Goal: Task Accomplishment & Management: Use online tool/utility

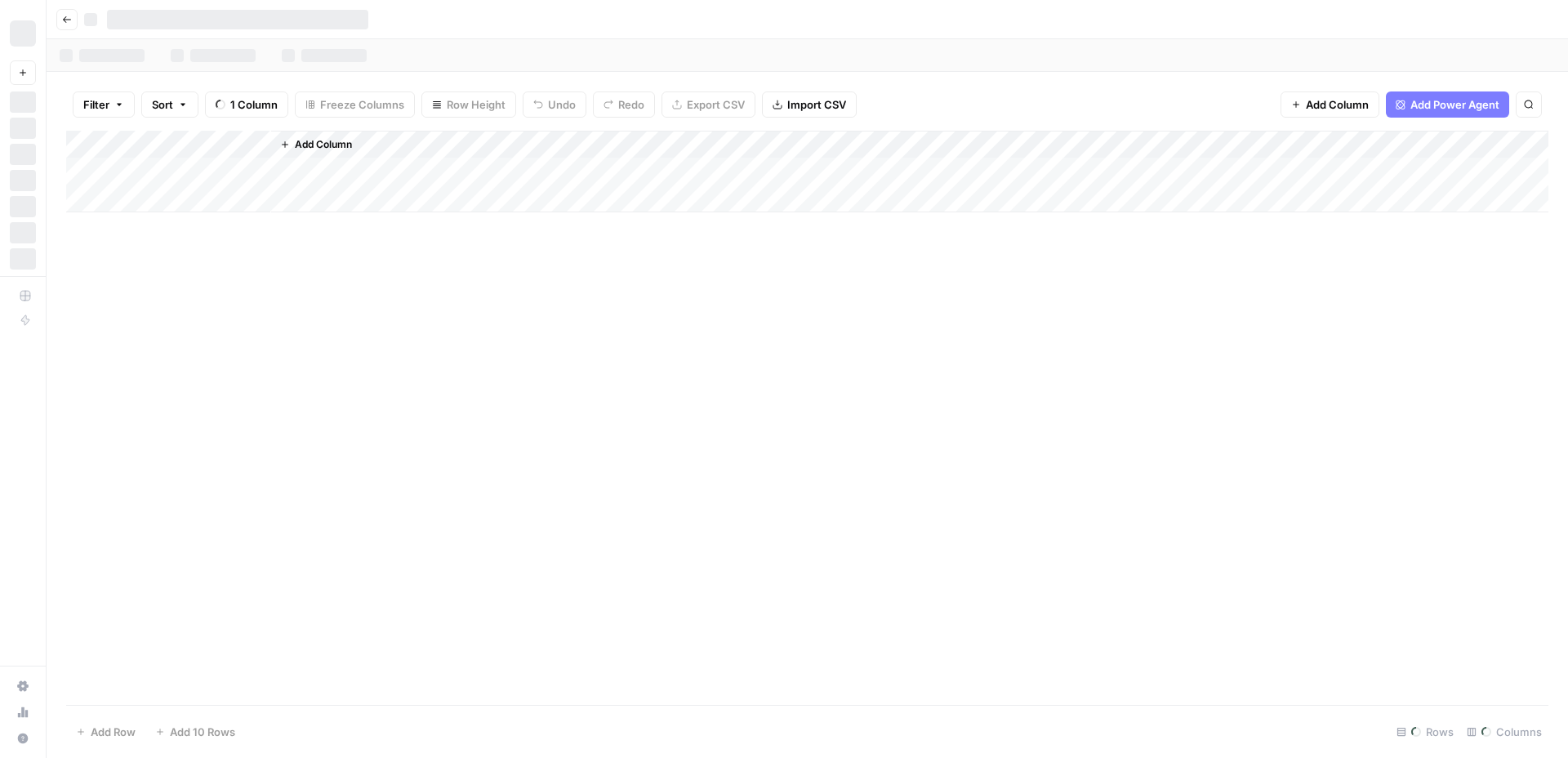
scroll to position [0, 3711]
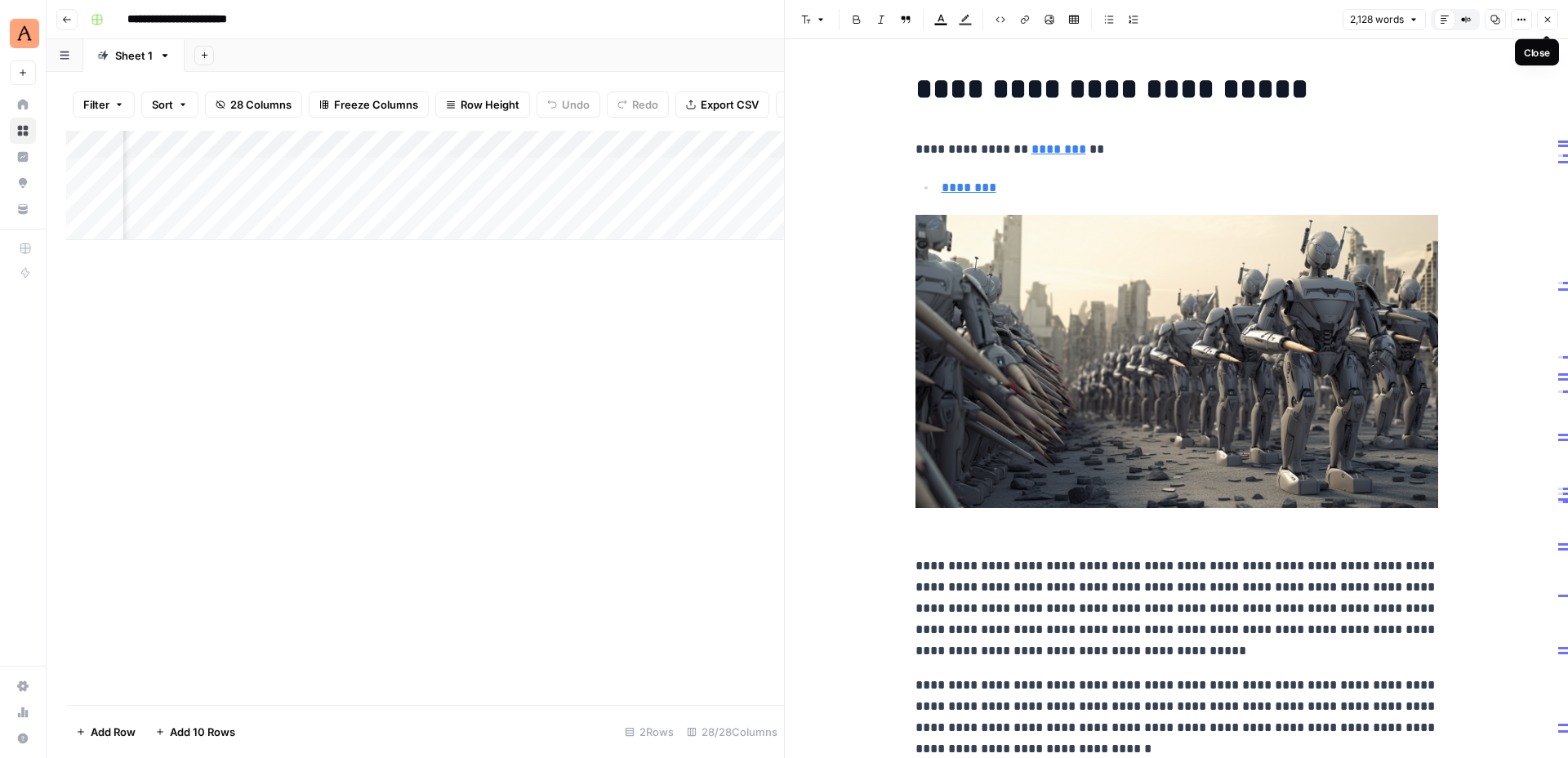
click at [1545, 22] on icon "button" at bounding box center [1548, 20] width 6 height 6
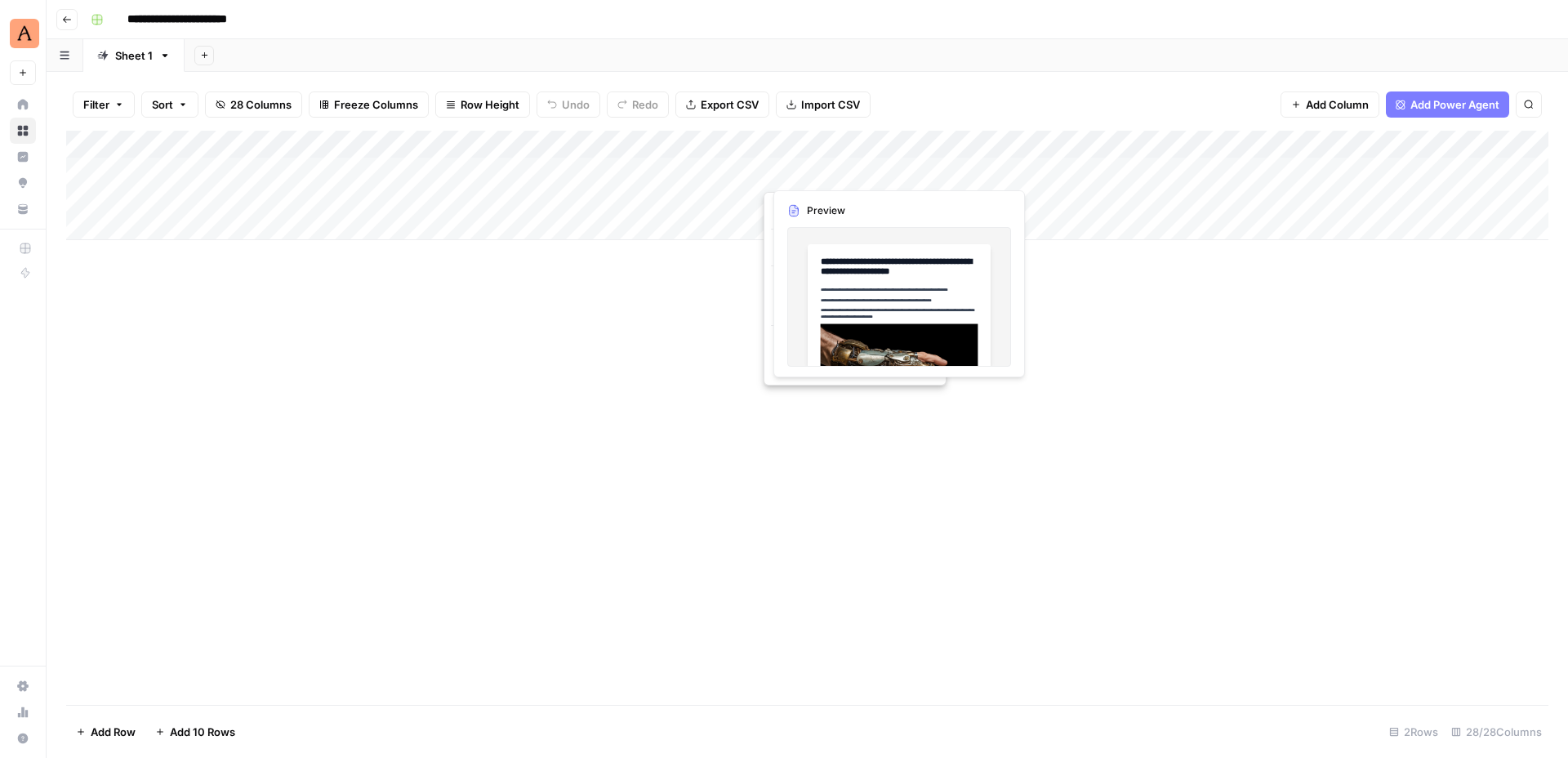
click at [636, 384] on div "Add Column" at bounding box center [807, 417] width 1482 height 574
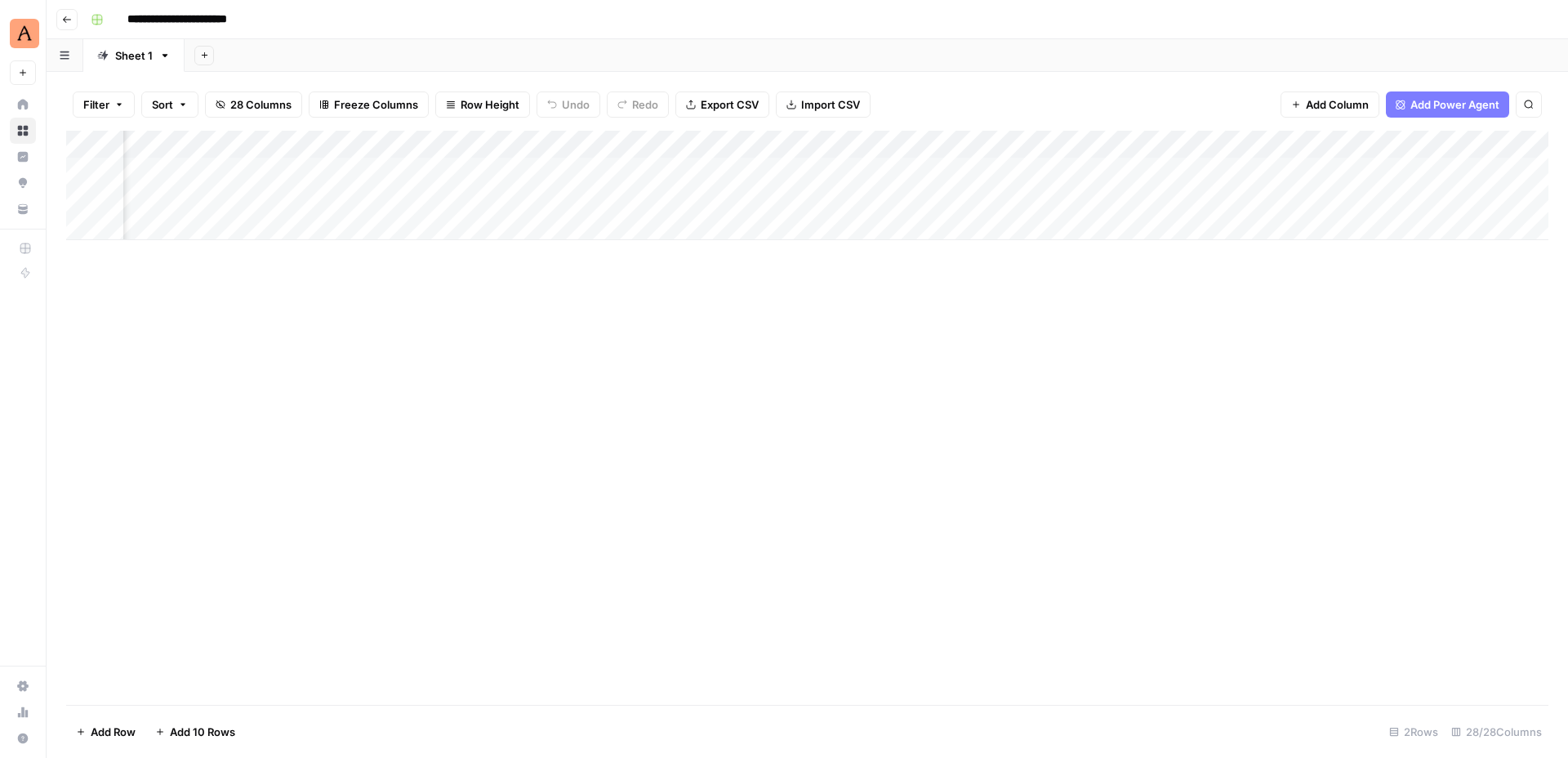
scroll to position [0, 2798]
click at [834, 173] on div "Add Column" at bounding box center [807, 185] width 1482 height 110
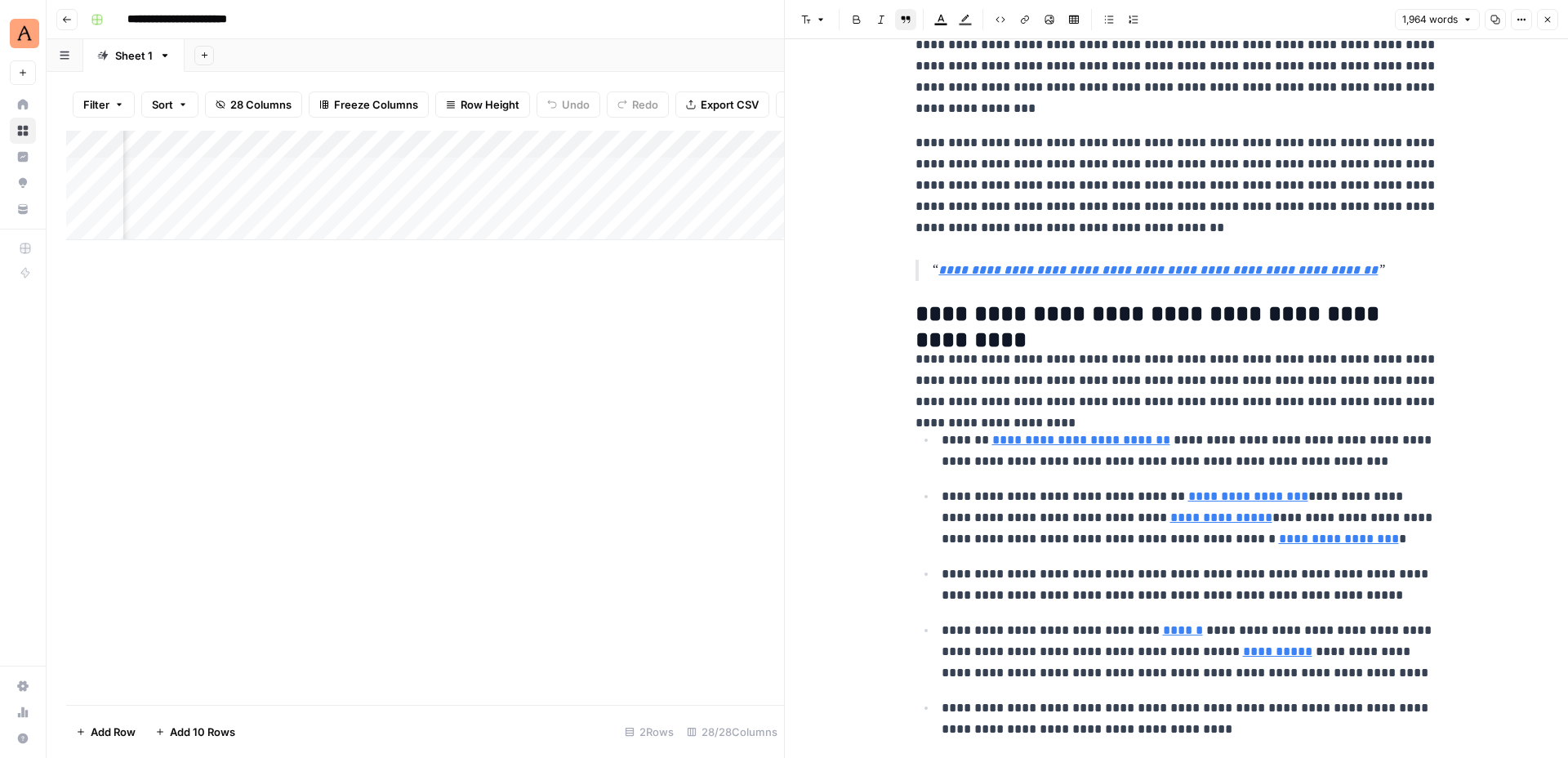
scroll to position [4093, 0]
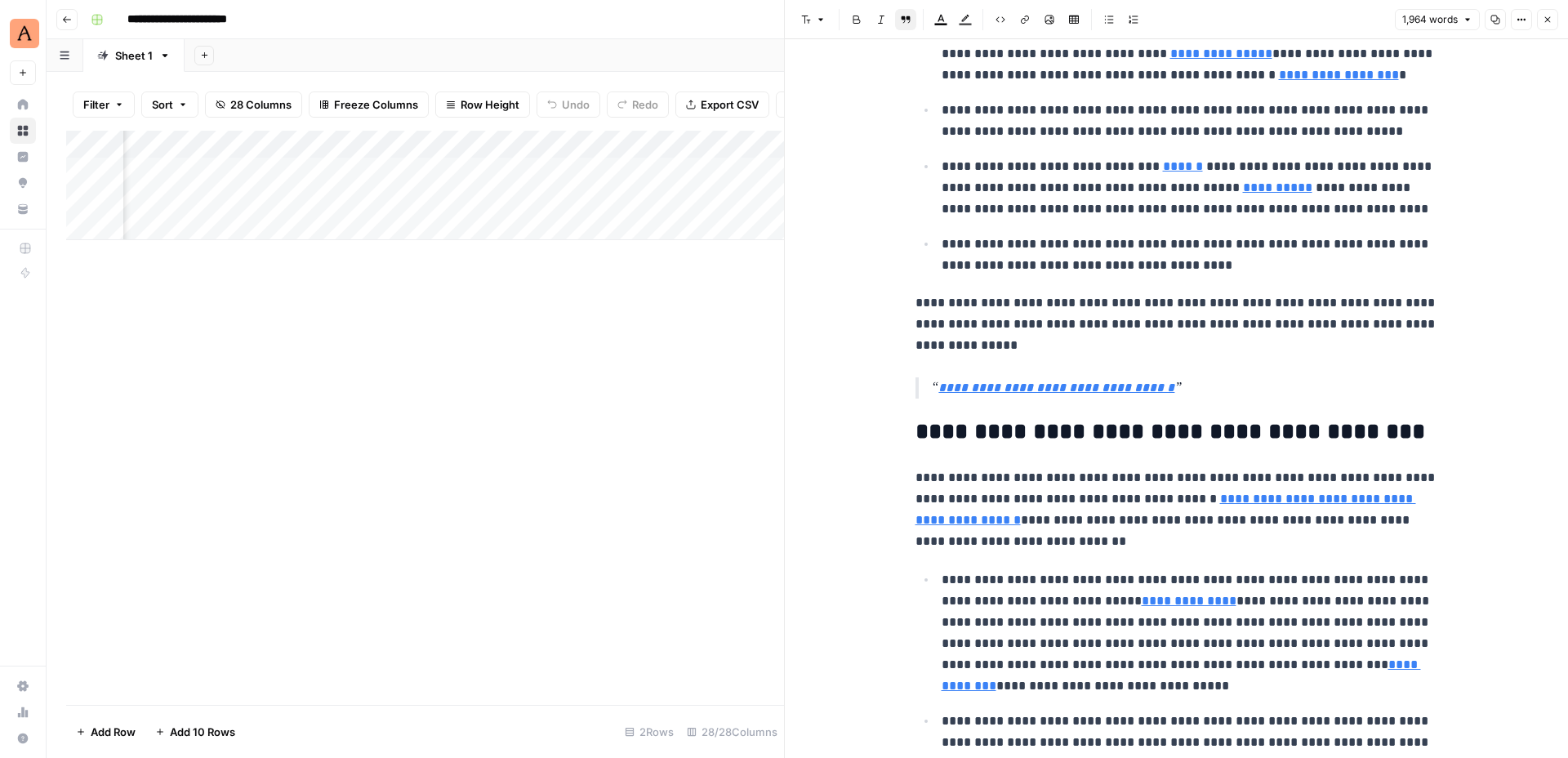
click at [1551, 11] on button "Close" at bounding box center [1548, 20] width 21 height 21
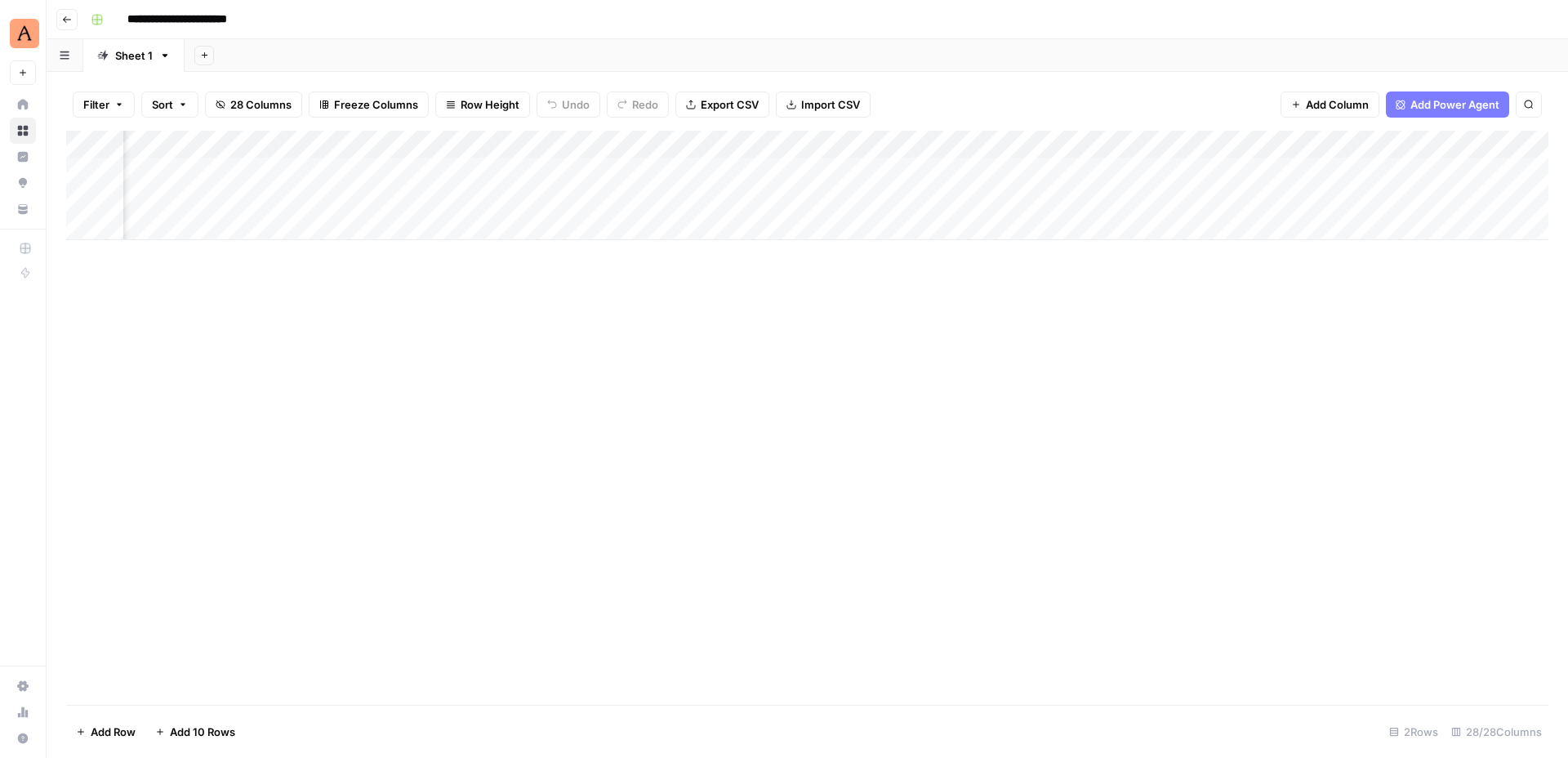
click at [981, 168] on div "Add Column" at bounding box center [807, 185] width 1482 height 110
click at [959, 171] on div "Add Column" at bounding box center [807, 185] width 1482 height 110
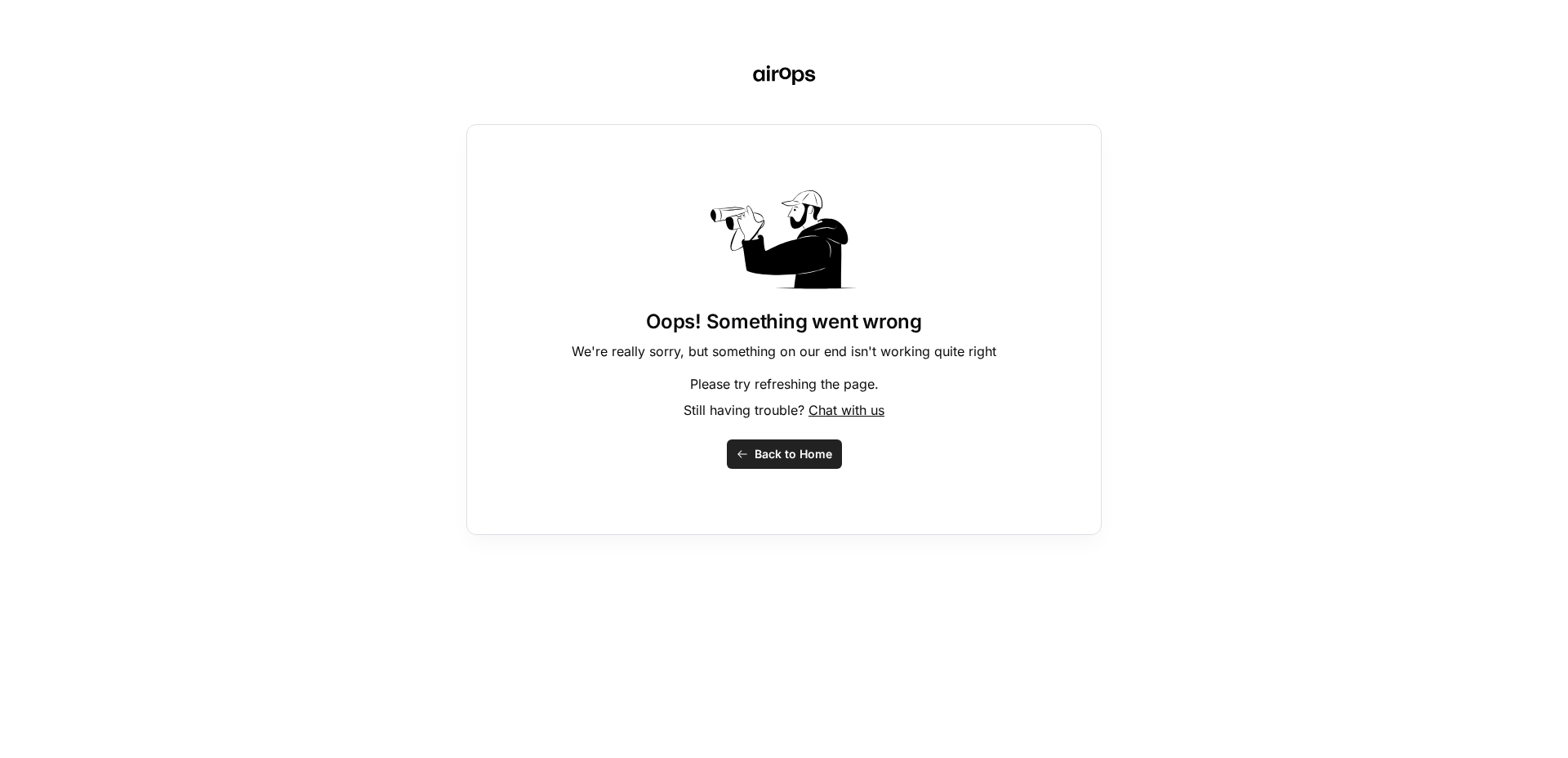
click at [796, 442] on button "Back to Home" at bounding box center [784, 454] width 115 height 30
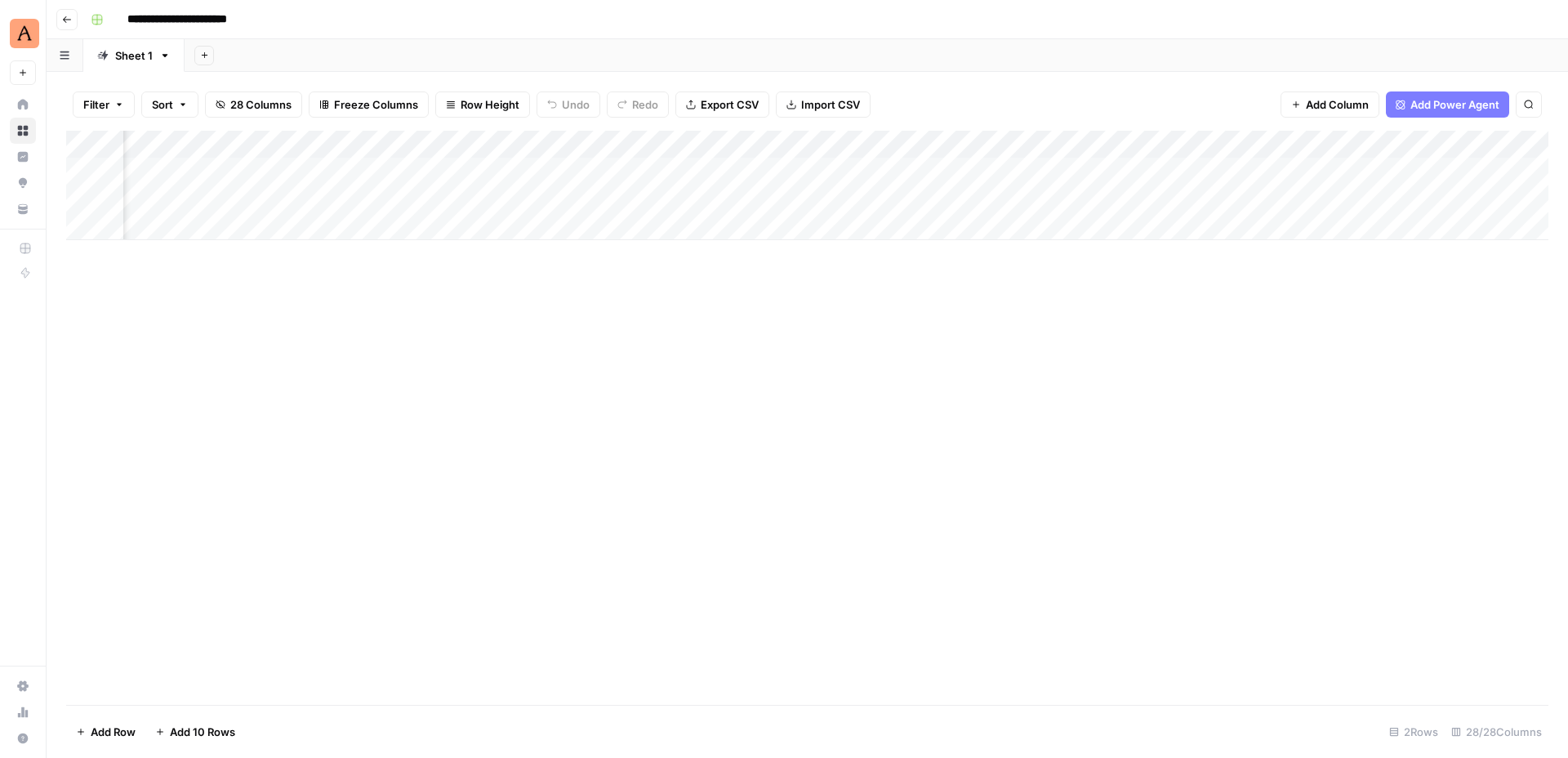
scroll to position [0, 2670]
click at [966, 166] on div "Add Column" at bounding box center [807, 185] width 1482 height 110
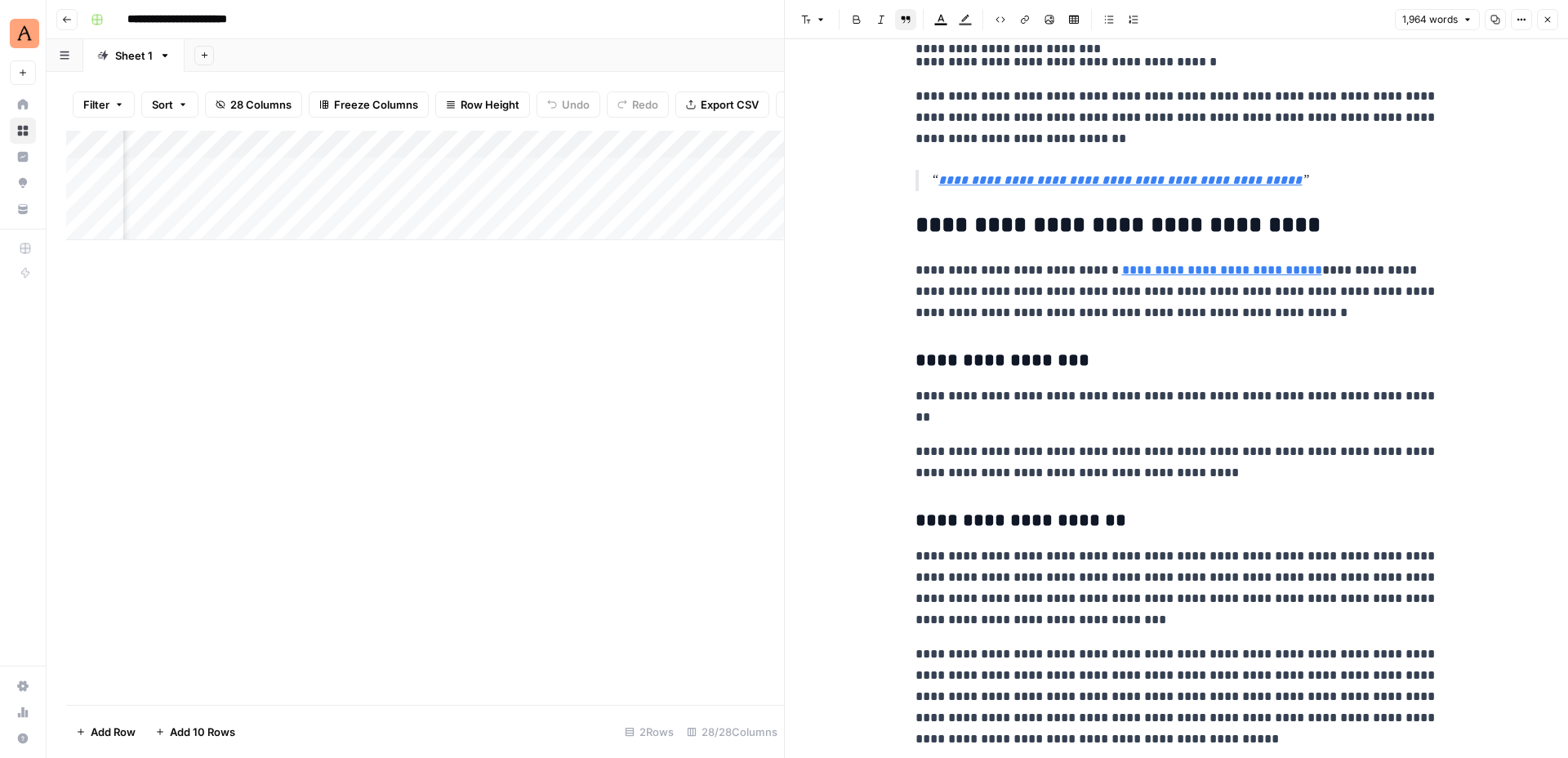
scroll to position [1363, 0]
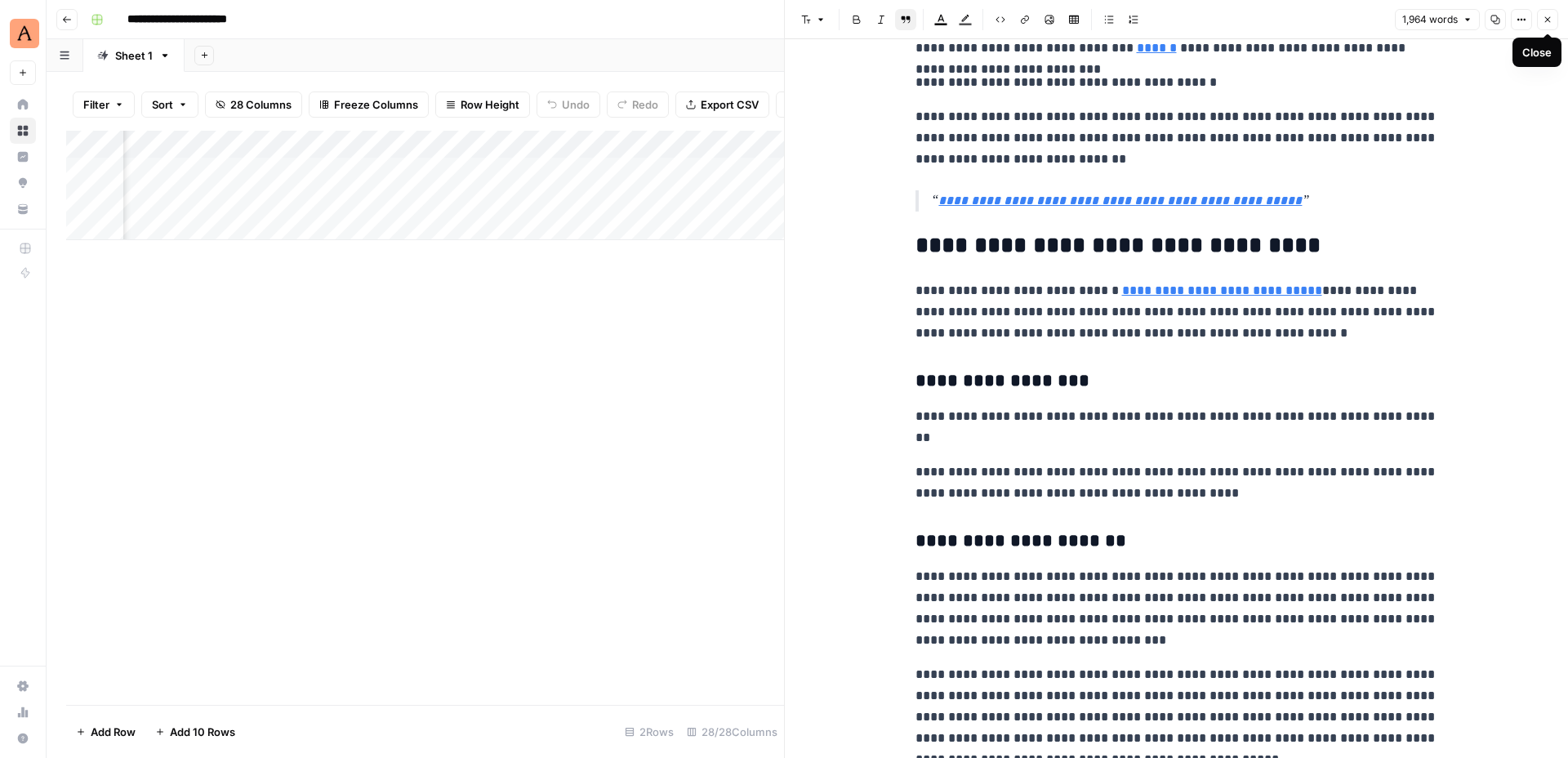
click at [1548, 15] on icon "button" at bounding box center [1548, 20] width 10 height 10
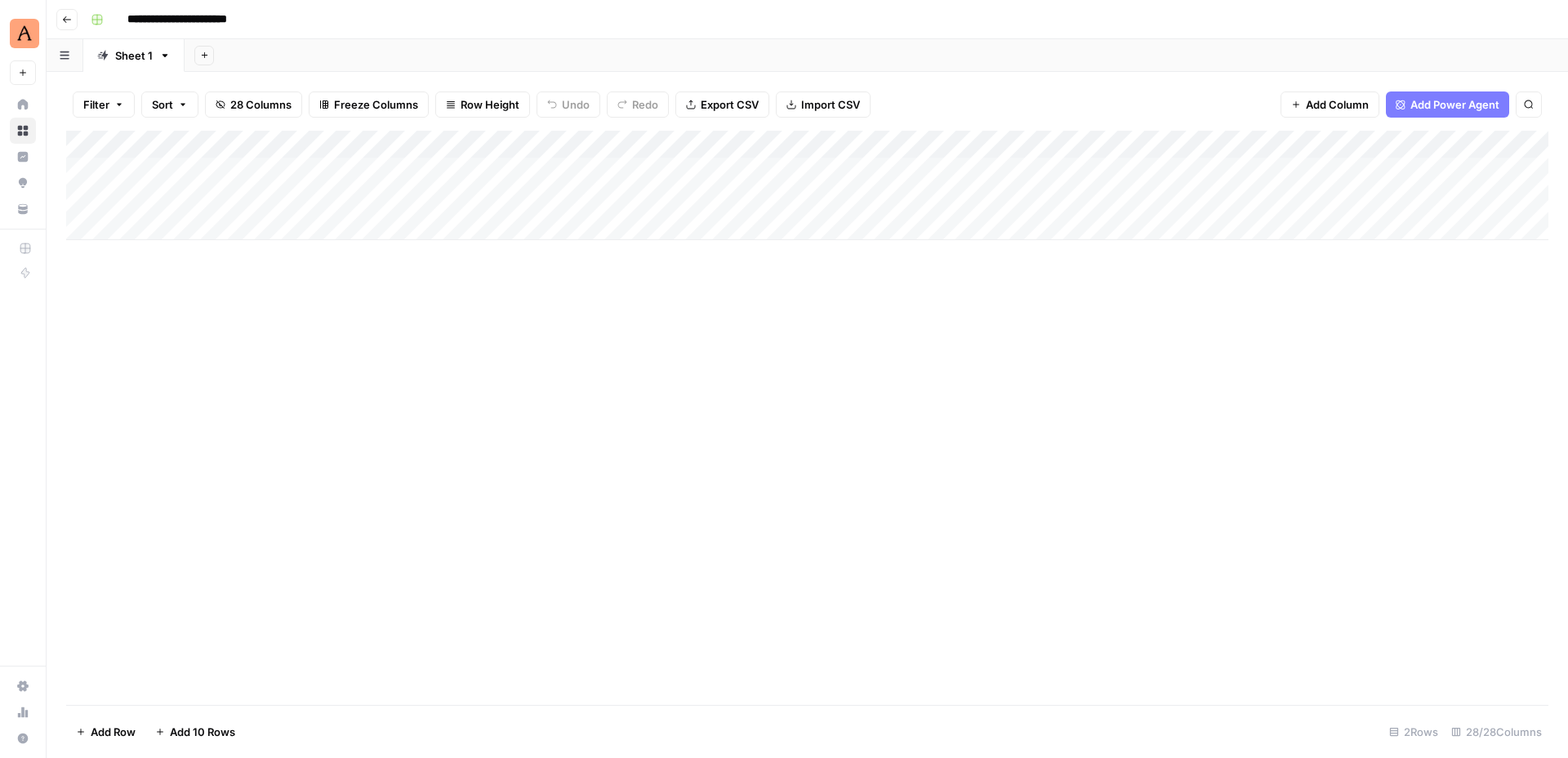
click at [254, 169] on div "Add Column" at bounding box center [807, 185] width 1482 height 110
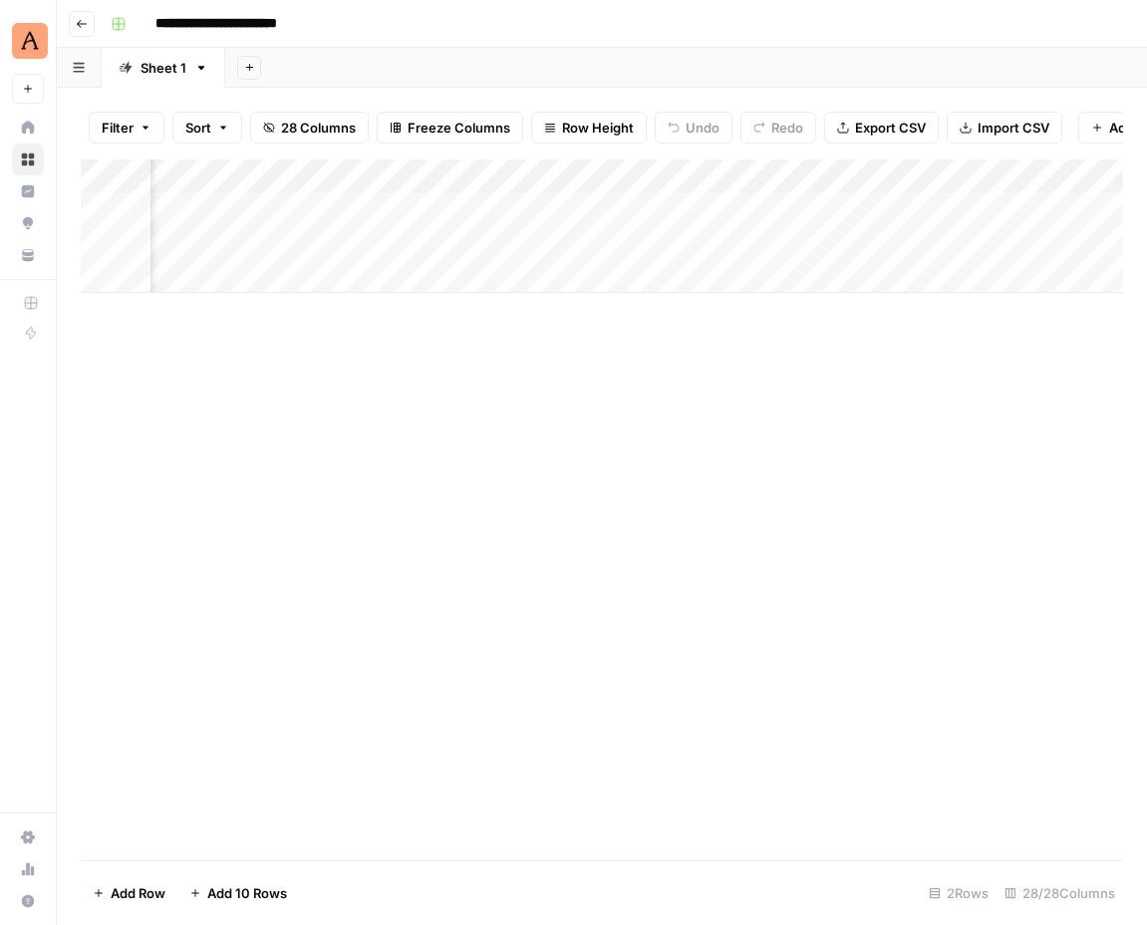
scroll to position [0, 3534]
click at [902, 206] on div "Add Column" at bounding box center [602, 226] width 1042 height 134
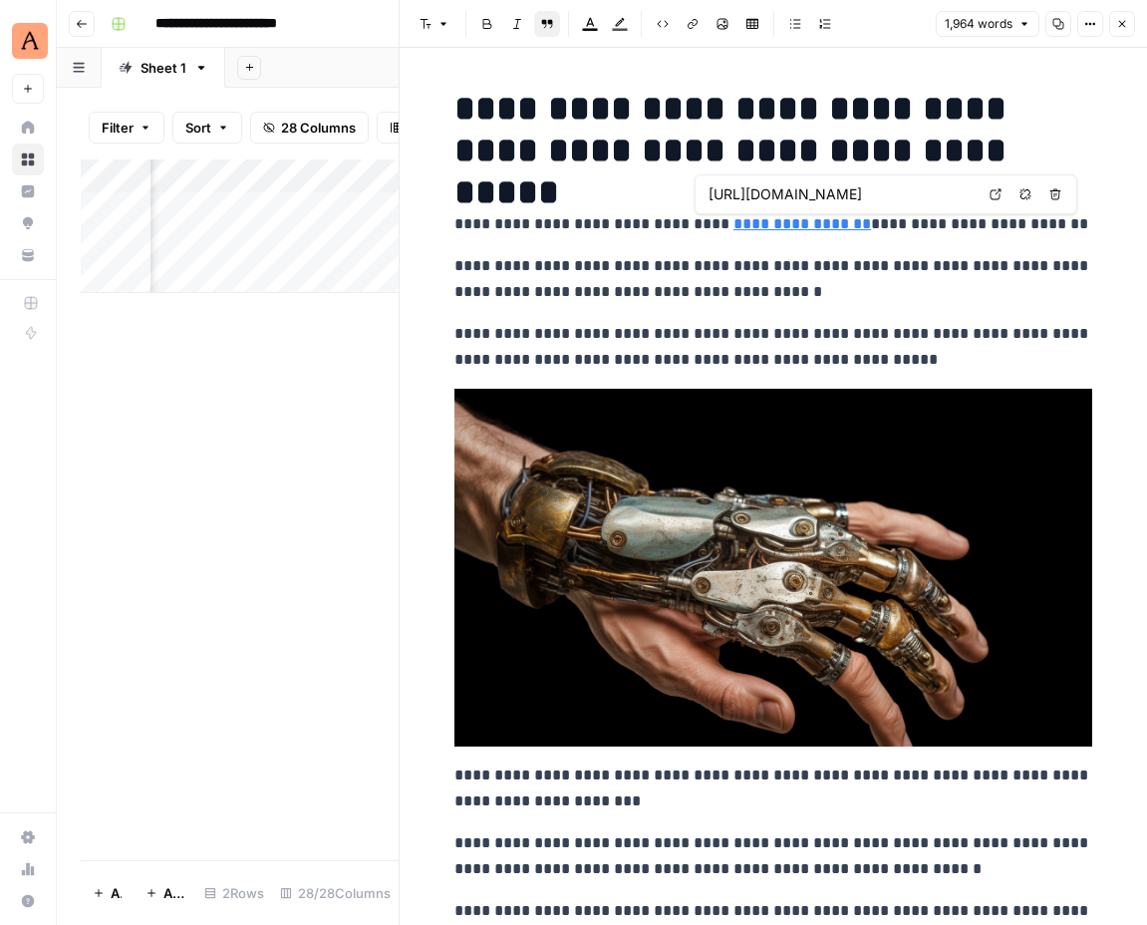
click at [849, 191] on input "https://www.animalz.co/blog/ai-content-marketing" at bounding box center [840, 194] width 265 height 20
click at [1000, 194] on icon at bounding box center [995, 194] width 12 height 12
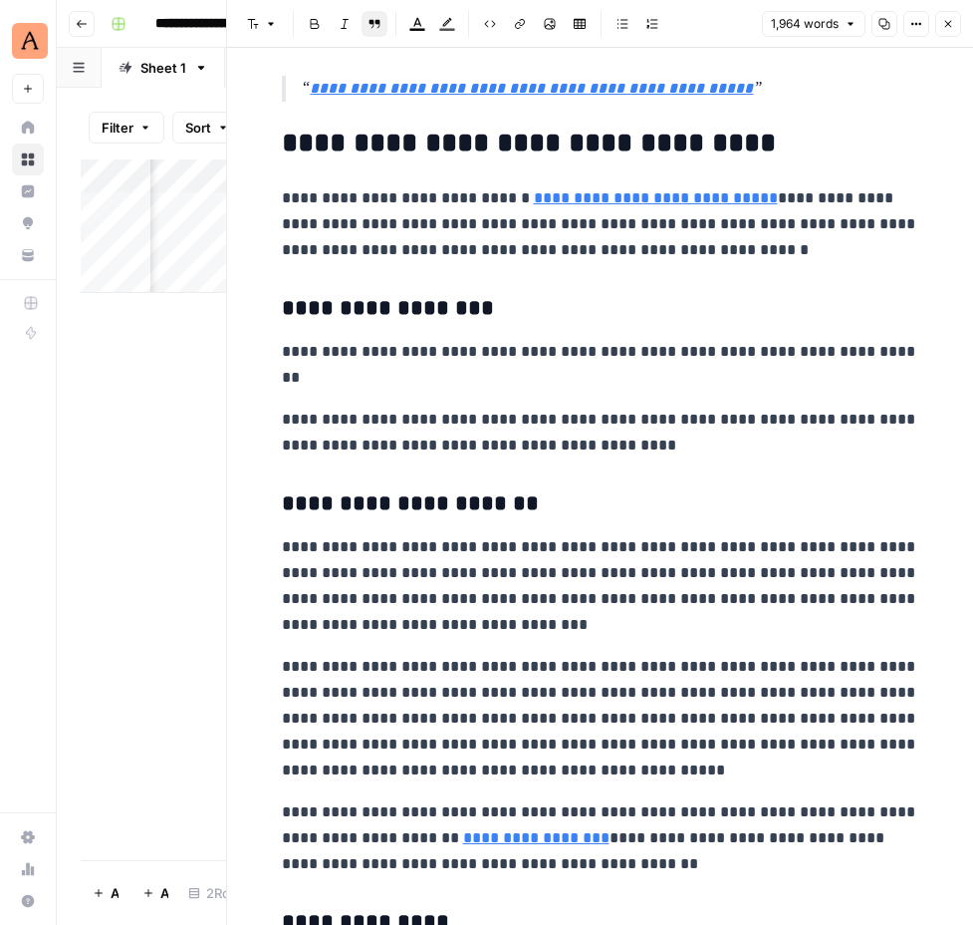
scroll to position [1818, 0]
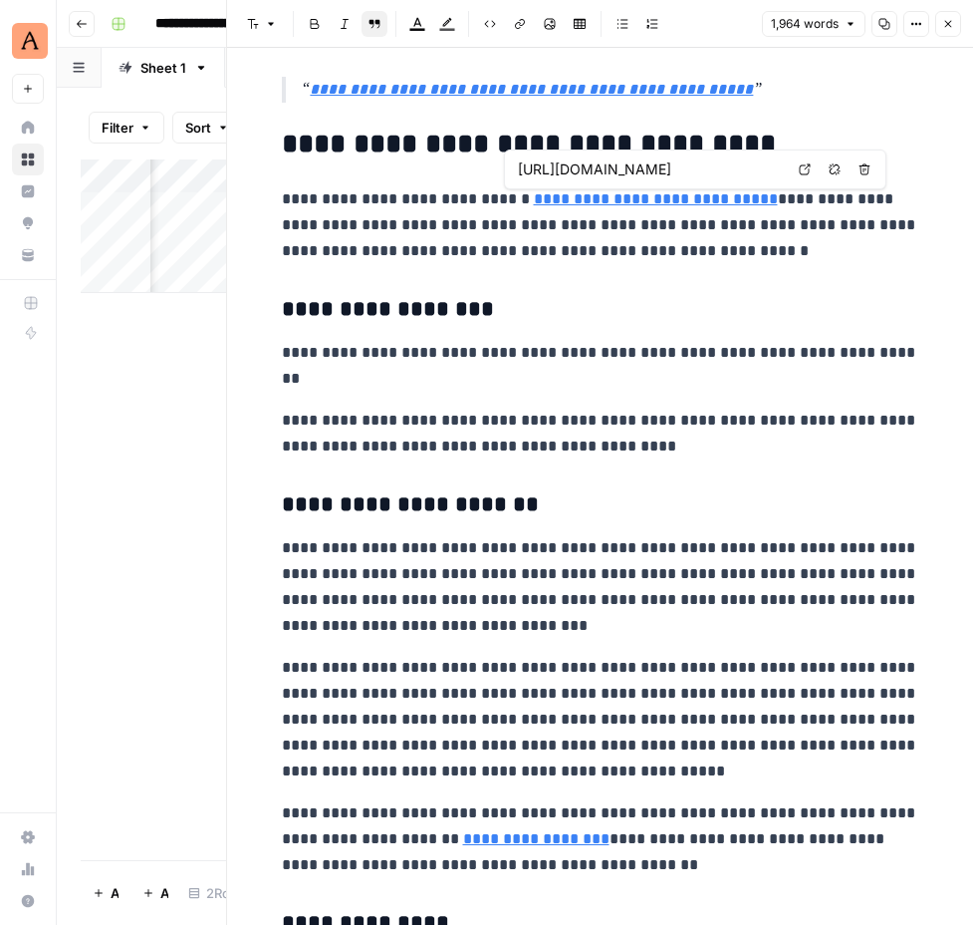
click at [810, 160] on link "Open in a new tab" at bounding box center [805, 169] width 26 height 26
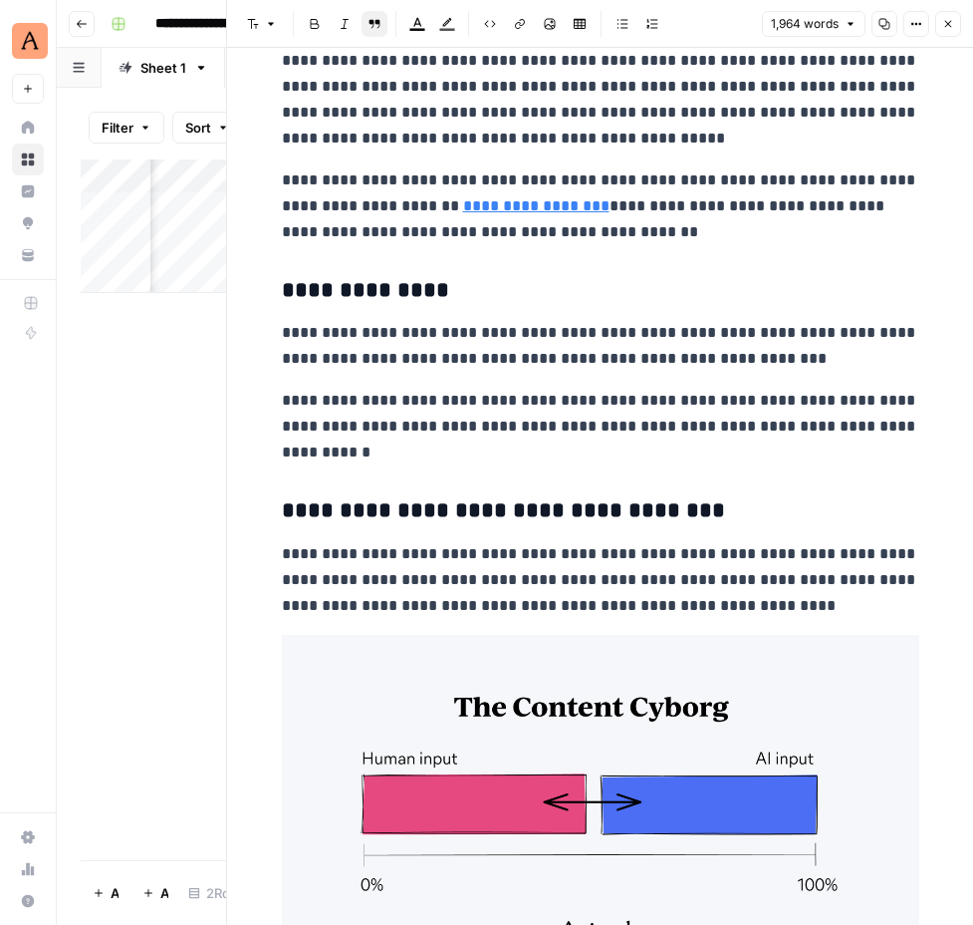
scroll to position [2453, 0]
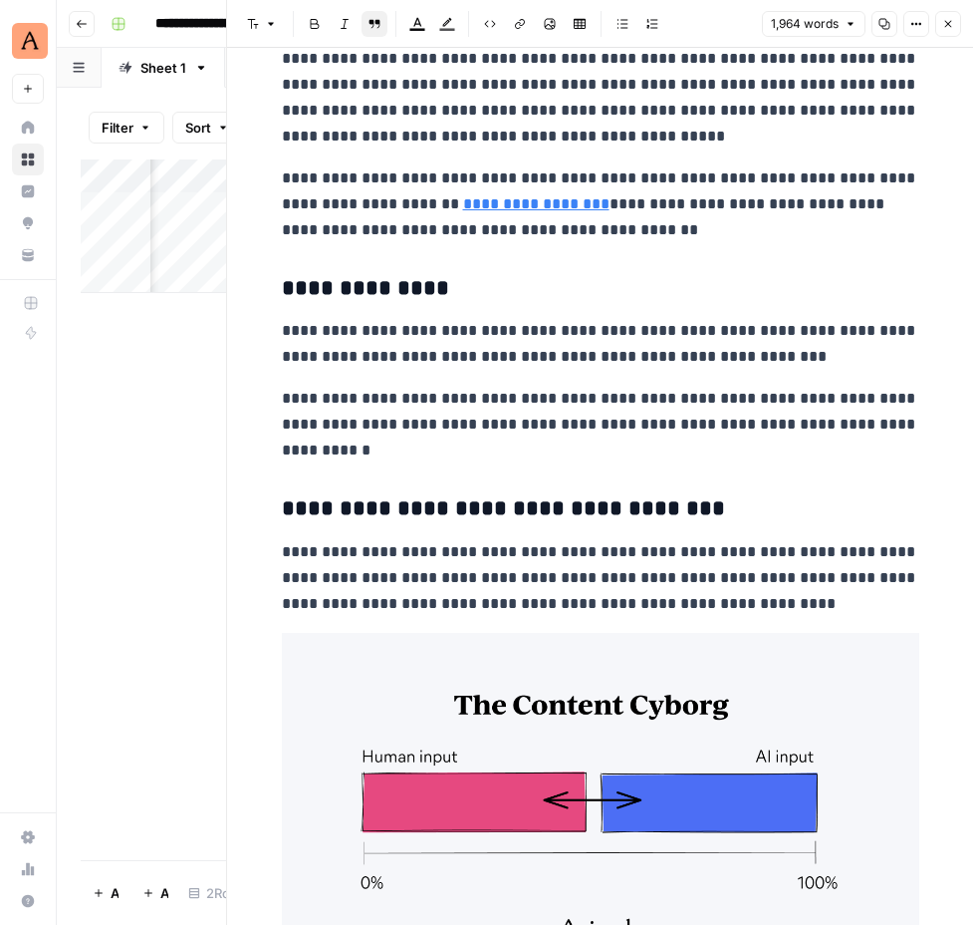
click at [855, 739] on img at bounding box center [601, 812] width 638 height 359
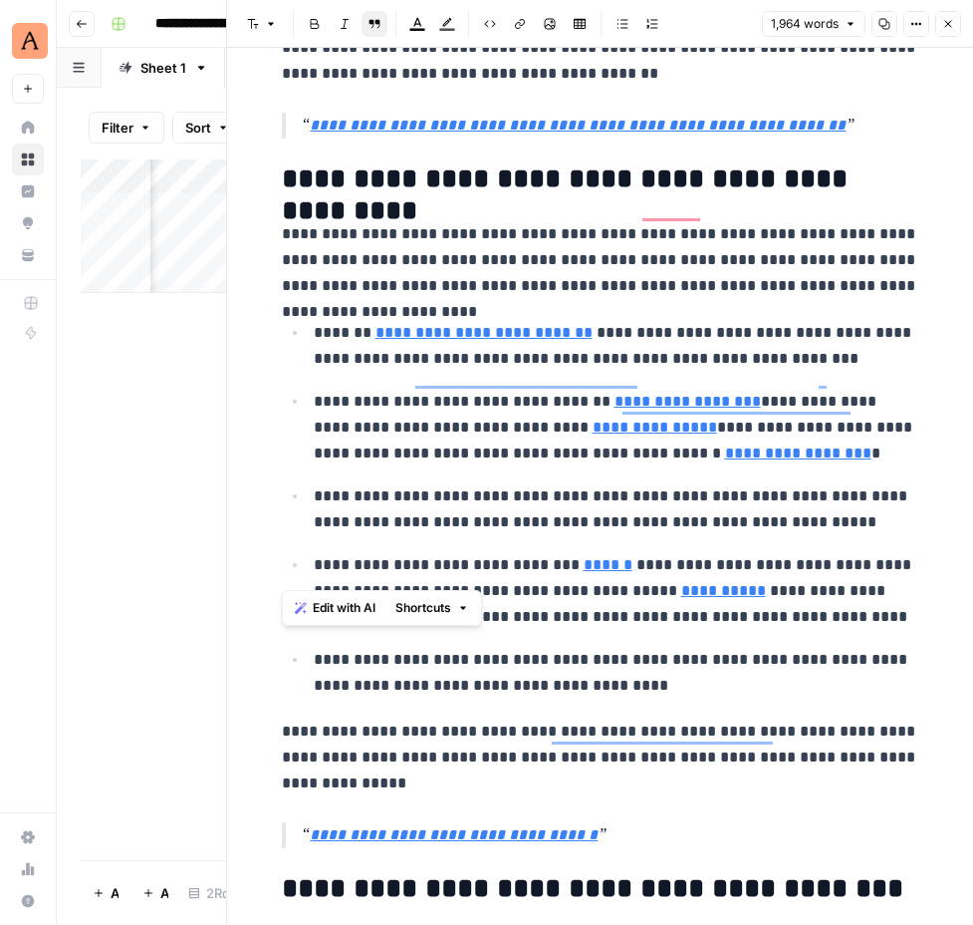
scroll to position [4693, 0]
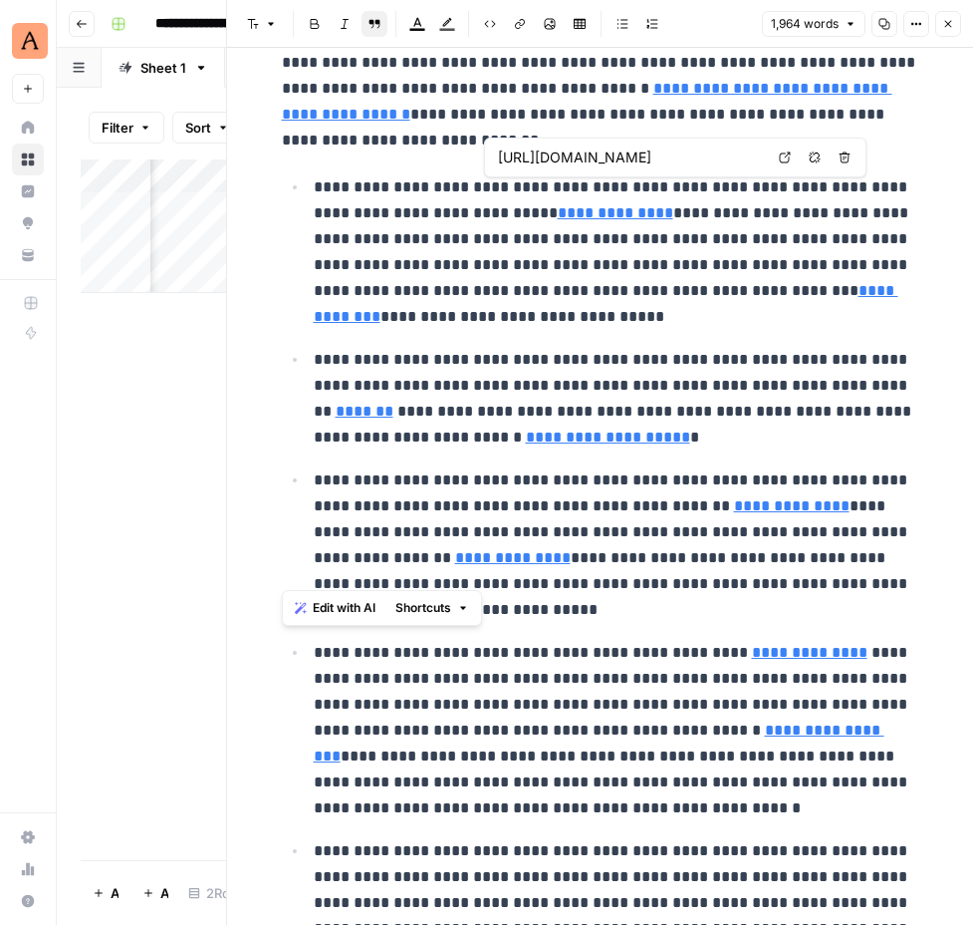
type input "https://www.gartner.com/en/newsroom/press-releases/2023-08-28-gartner-survey-re…"
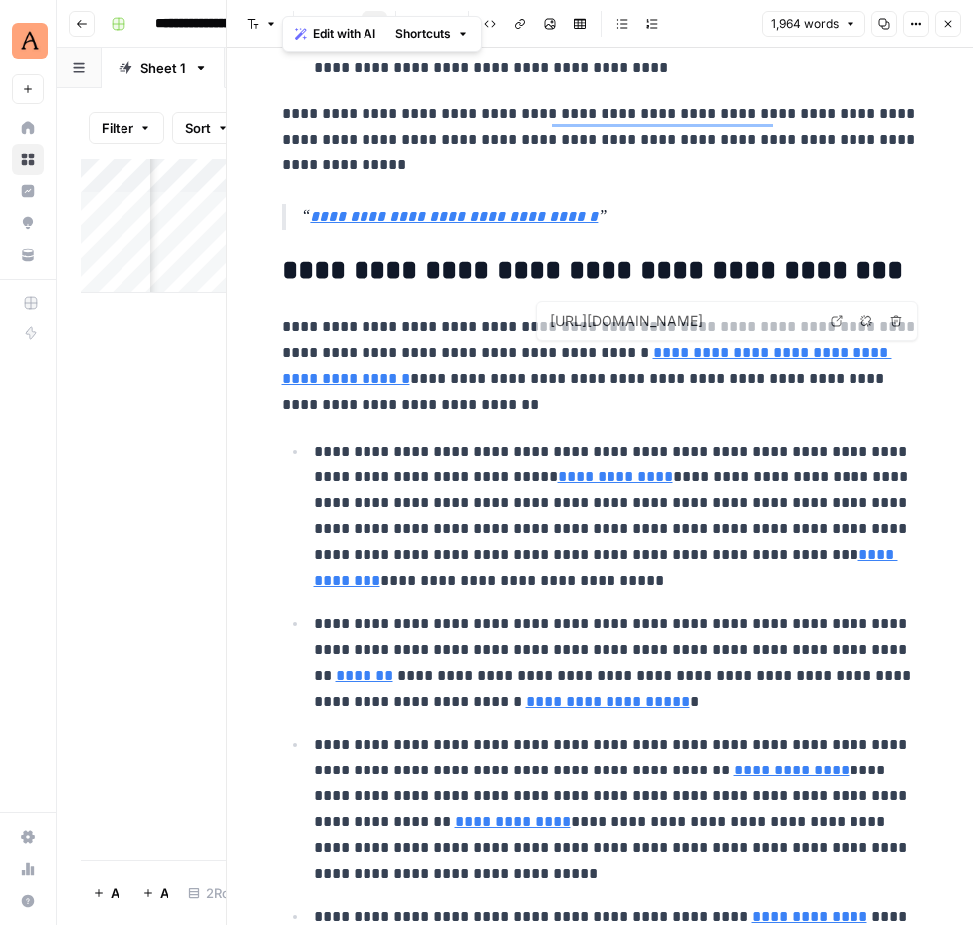
click at [764, 351] on p "**********" at bounding box center [601, 366] width 638 height 104
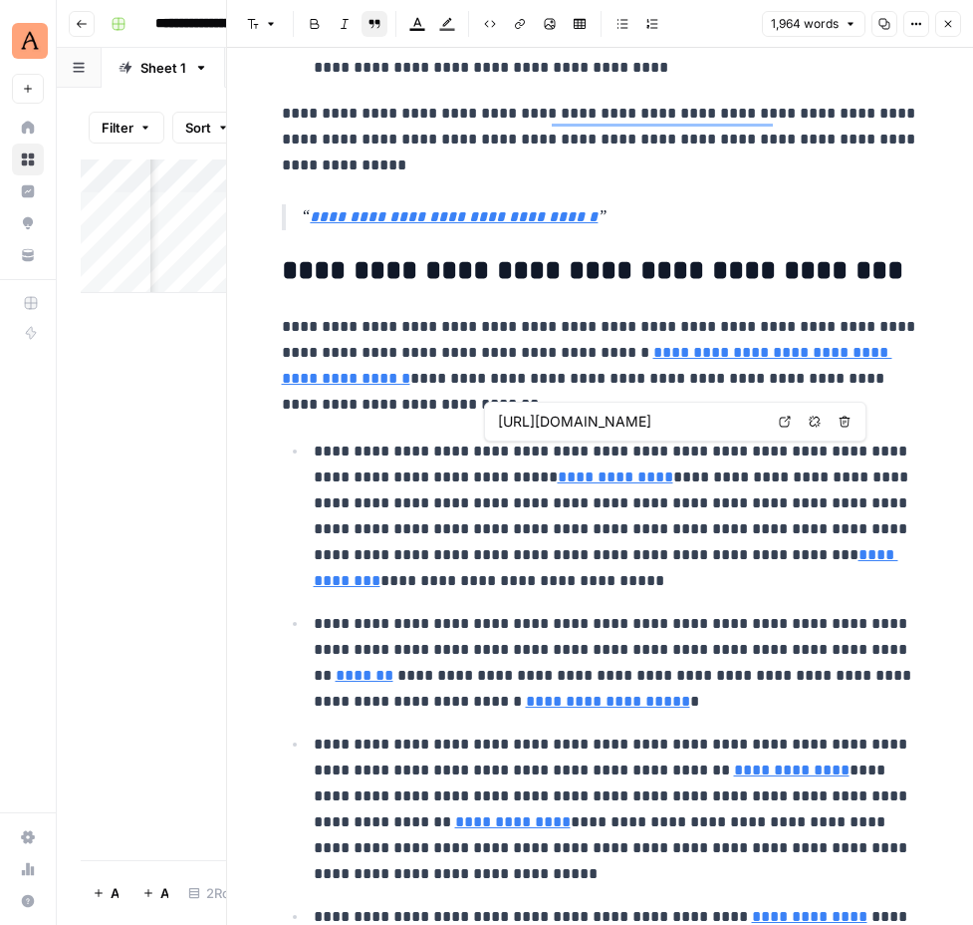
click at [787, 419] on icon at bounding box center [785, 421] width 12 height 12
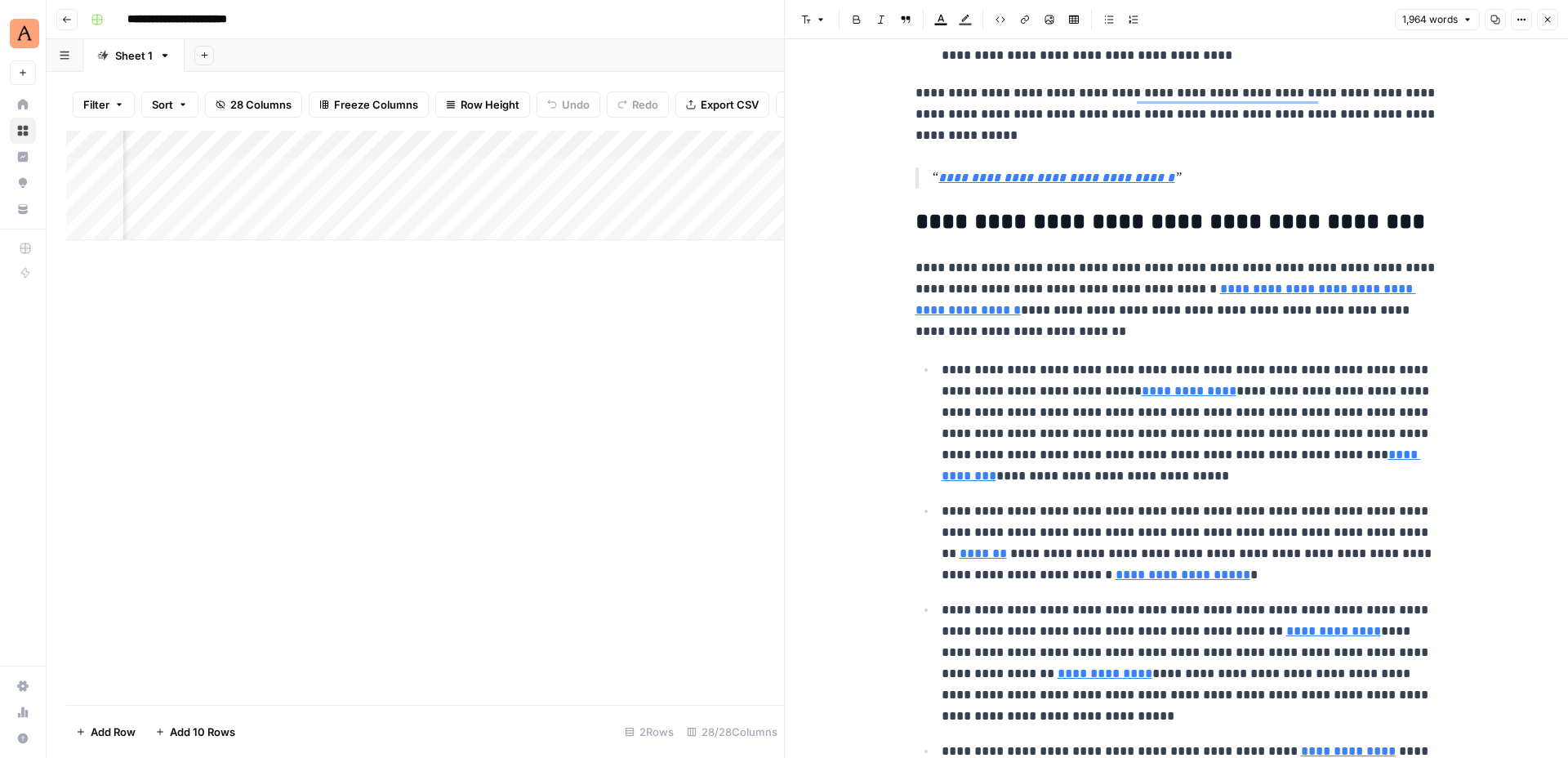
click at [1543, 22] on icon "button" at bounding box center [1548, 20] width 10 height 10
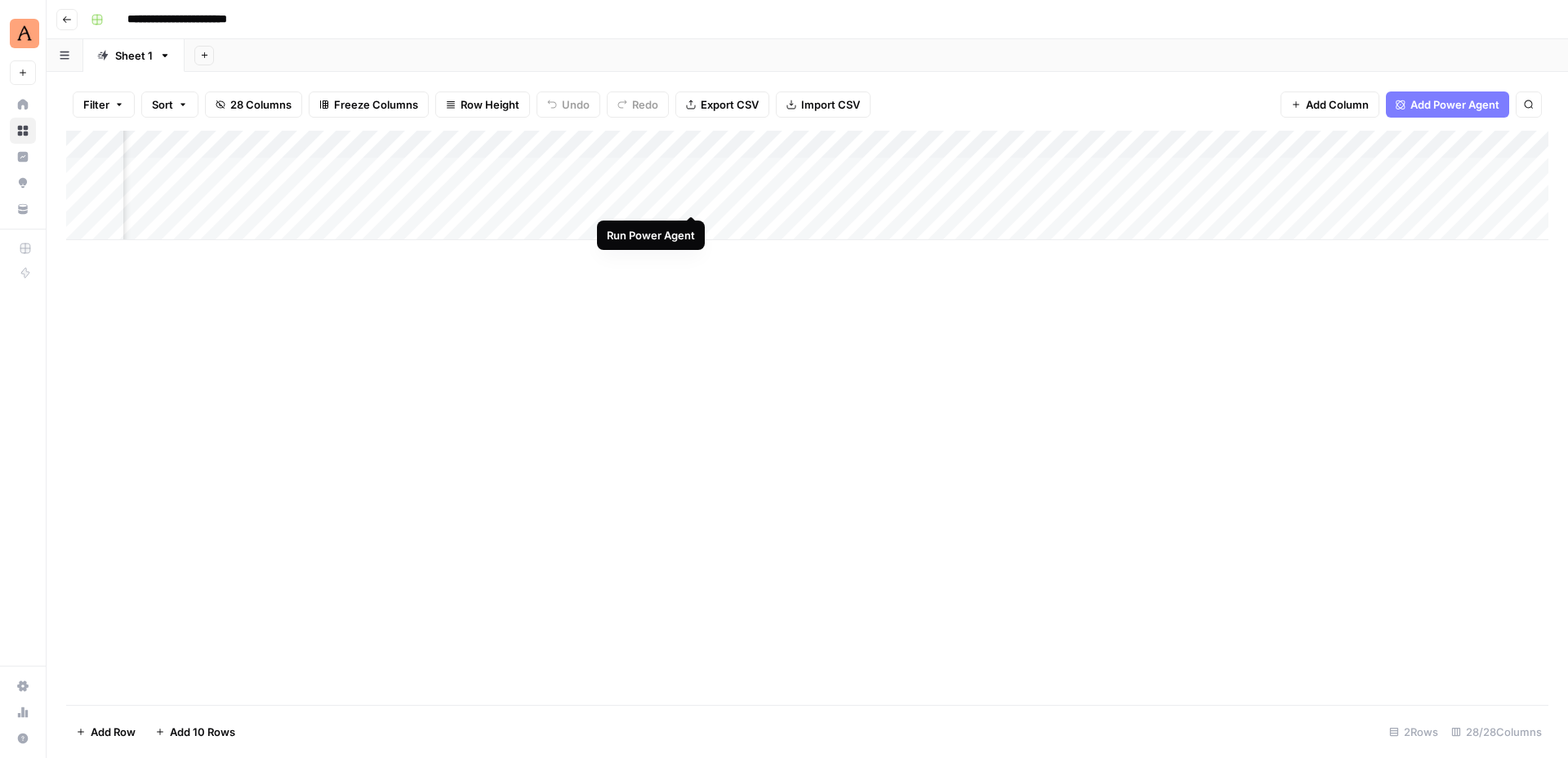
click at [692, 197] on div "Add Column" at bounding box center [807, 185] width 1482 height 110
click at [811, 168] on div "Add Column" at bounding box center [807, 185] width 1482 height 110
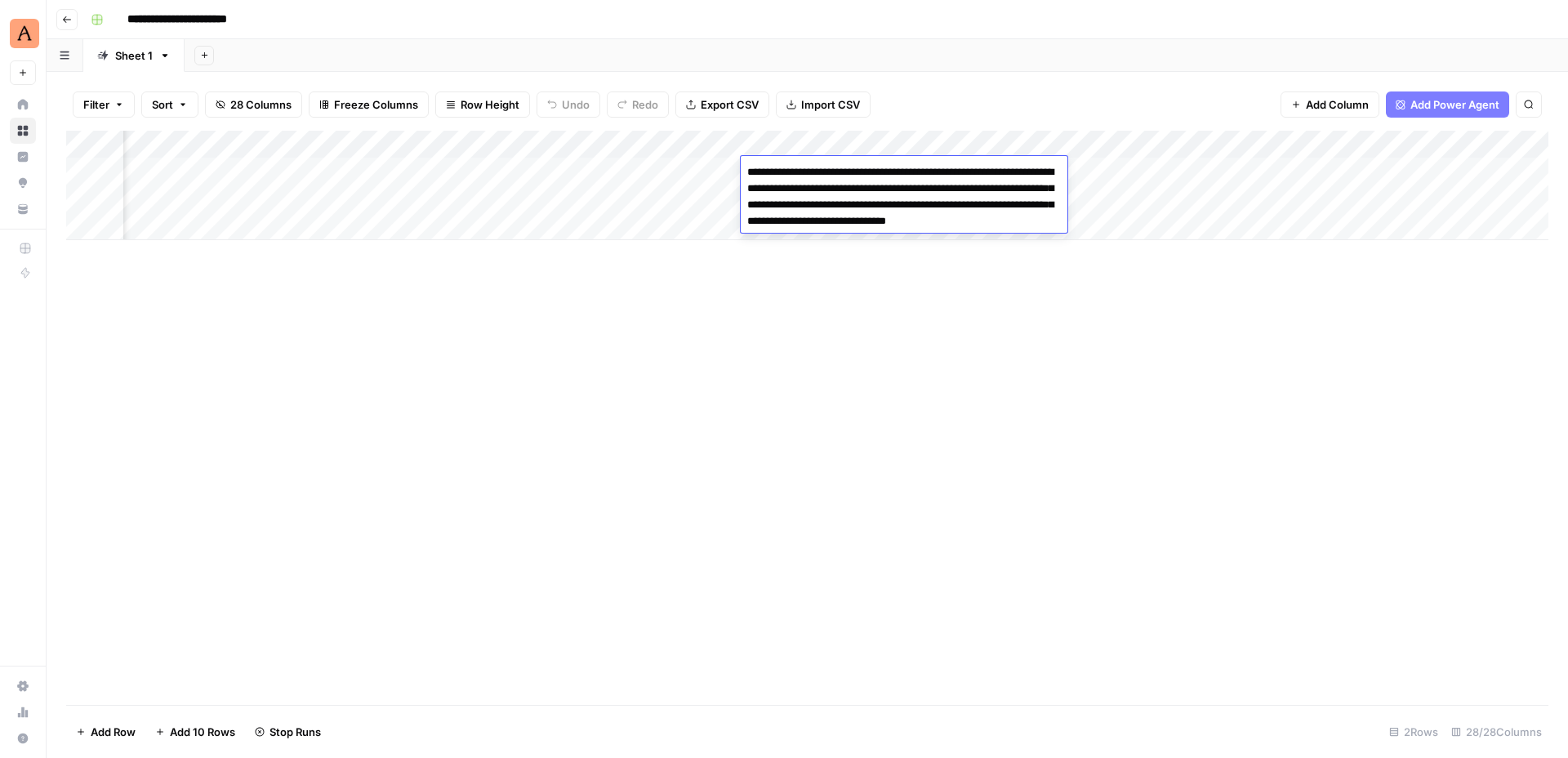
click at [811, 168] on textarea "**********" at bounding box center [904, 213] width 327 height 105
click at [880, 319] on div "Add Column" at bounding box center [807, 417] width 1482 height 574
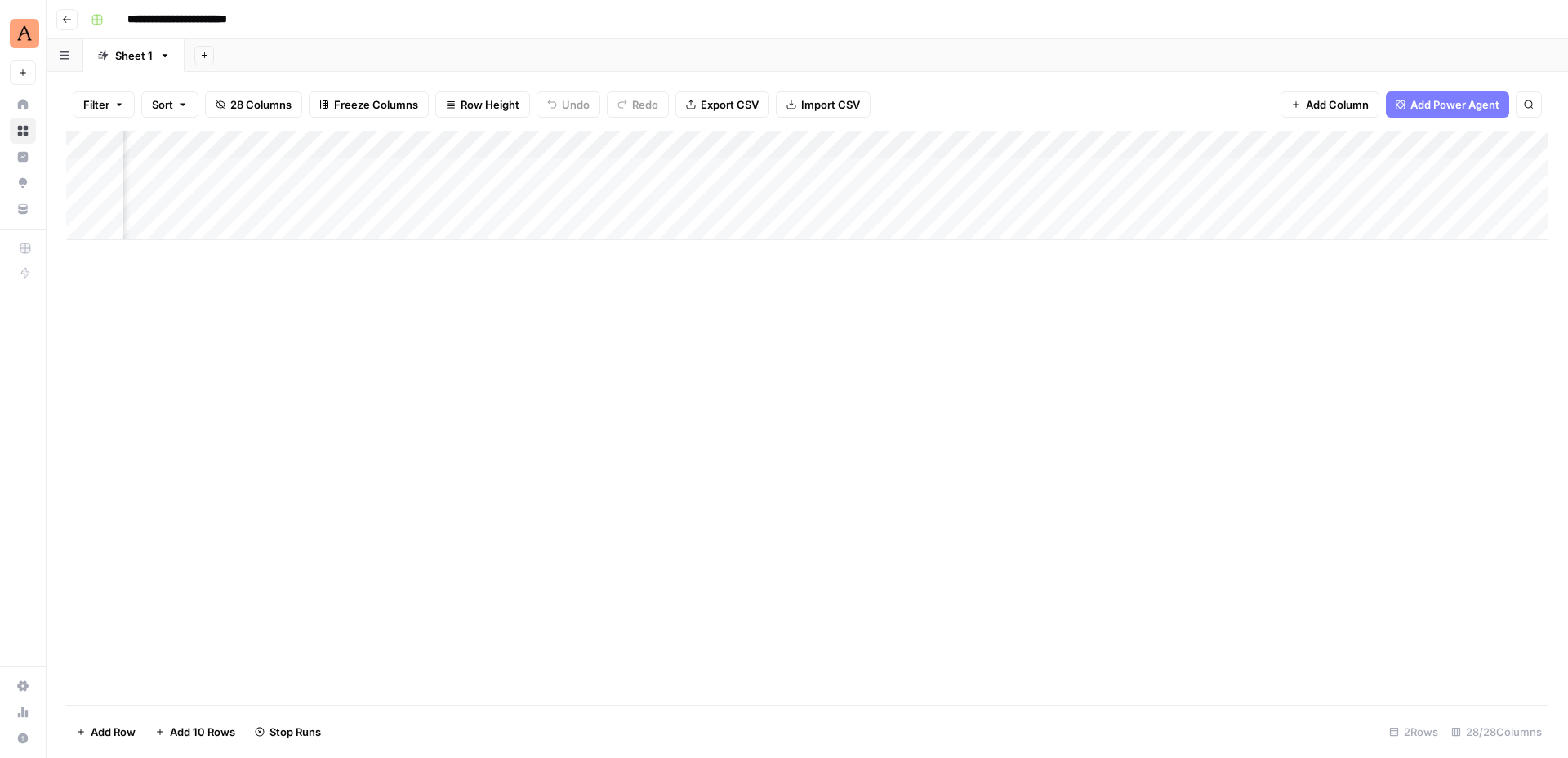
click at [849, 175] on div "Add Column" at bounding box center [807, 185] width 1482 height 110
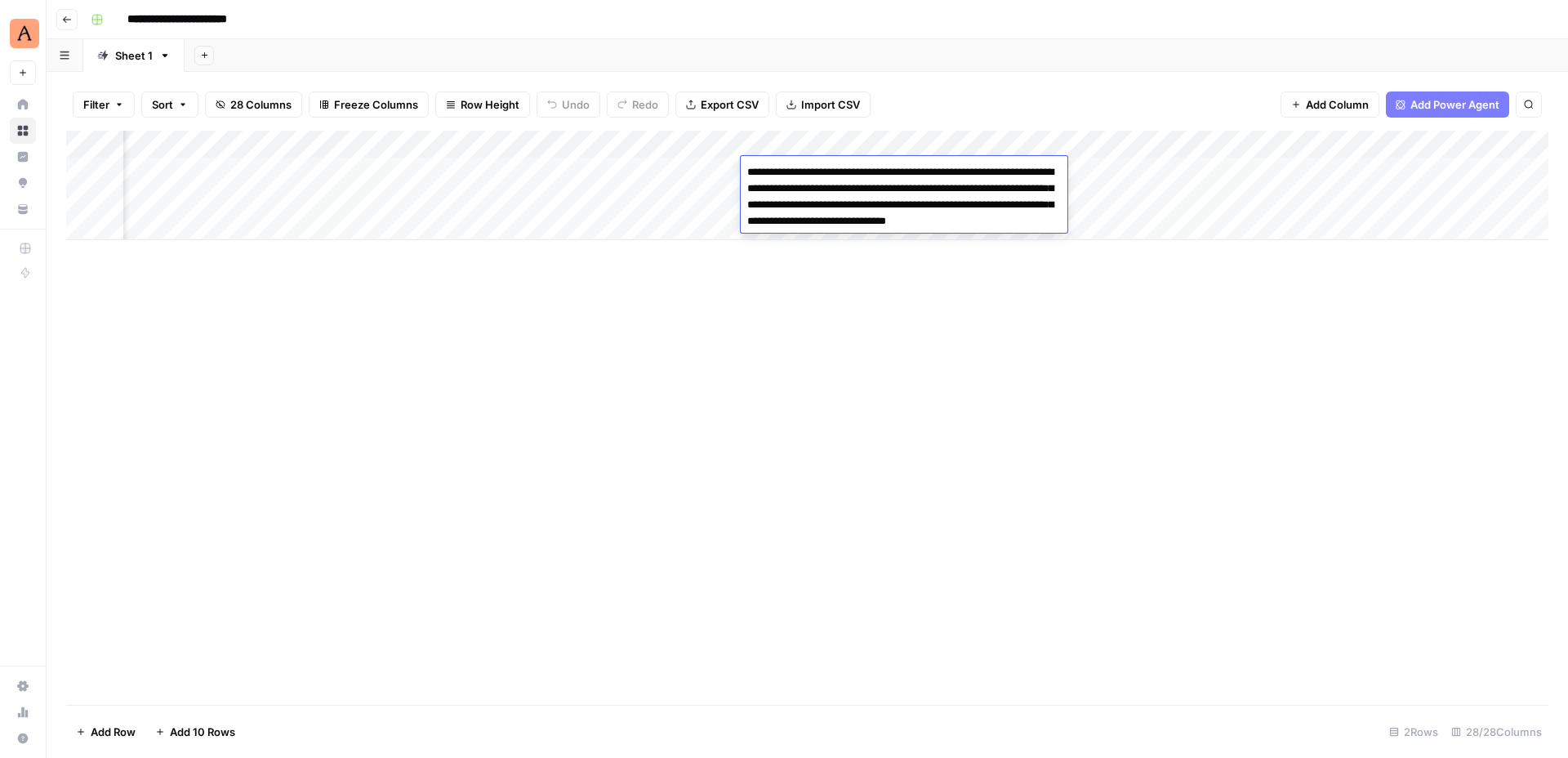
drag, startPoint x: 834, startPoint y: 168, endPoint x: 929, endPoint y: 255, distance: 128.8
click at [929, 255] on textarea "**********" at bounding box center [904, 213] width 327 height 105
click at [925, 314] on div "Add Column" at bounding box center [807, 417] width 1482 height 574
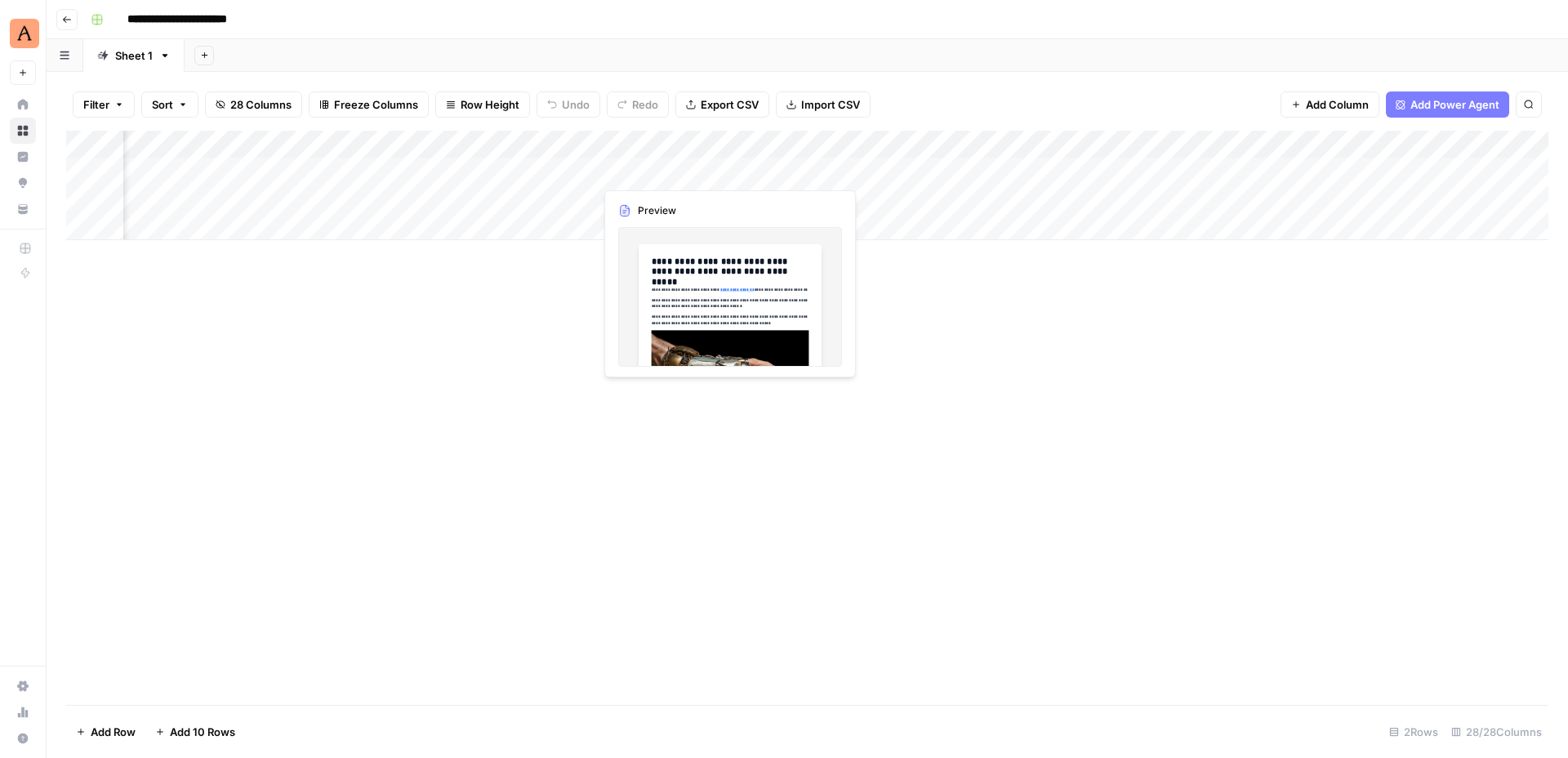
click at [681, 170] on div "Add Column" at bounding box center [807, 185] width 1482 height 110
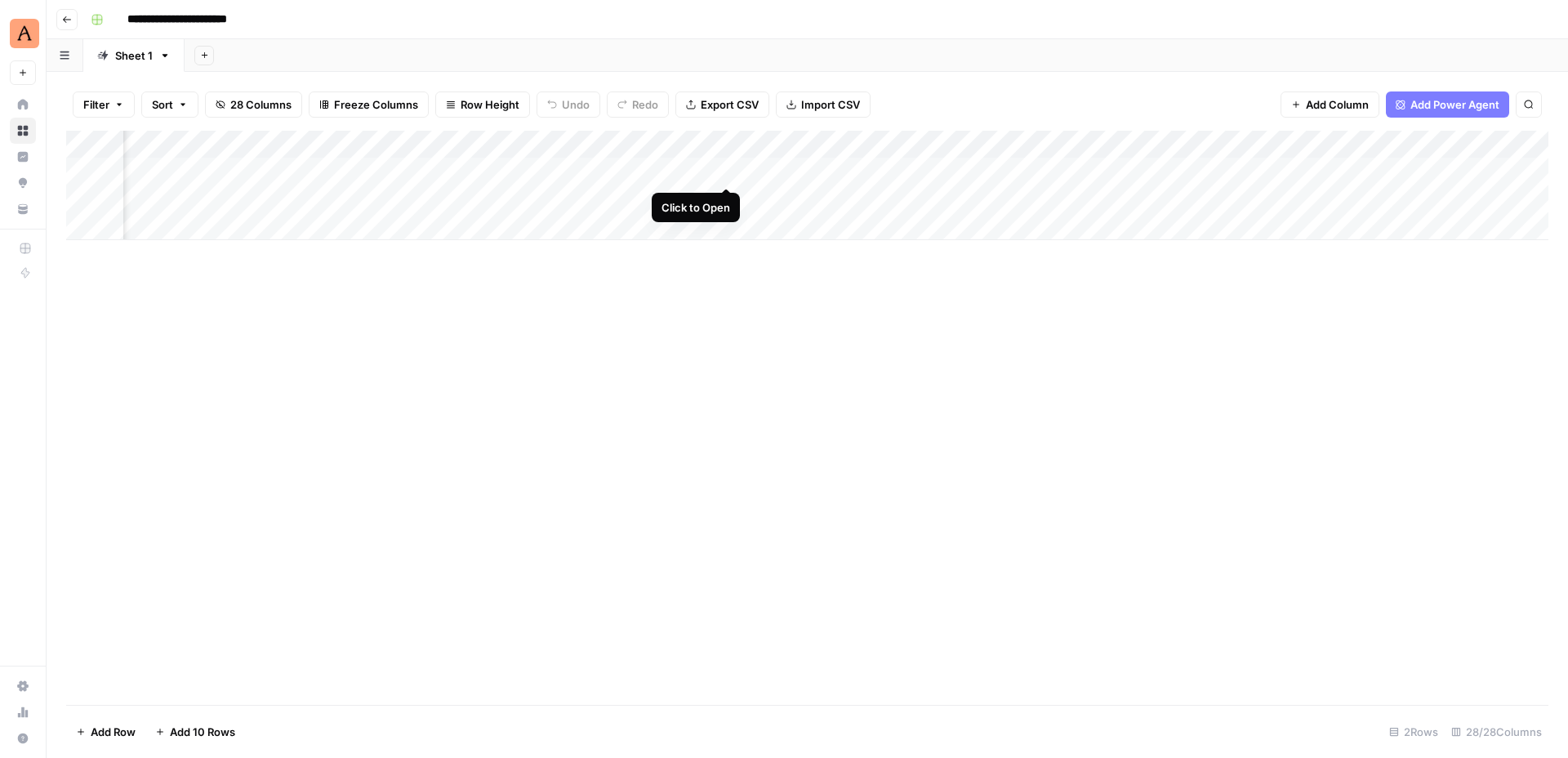
click at [728, 170] on div "Add Column" at bounding box center [807, 185] width 1482 height 110
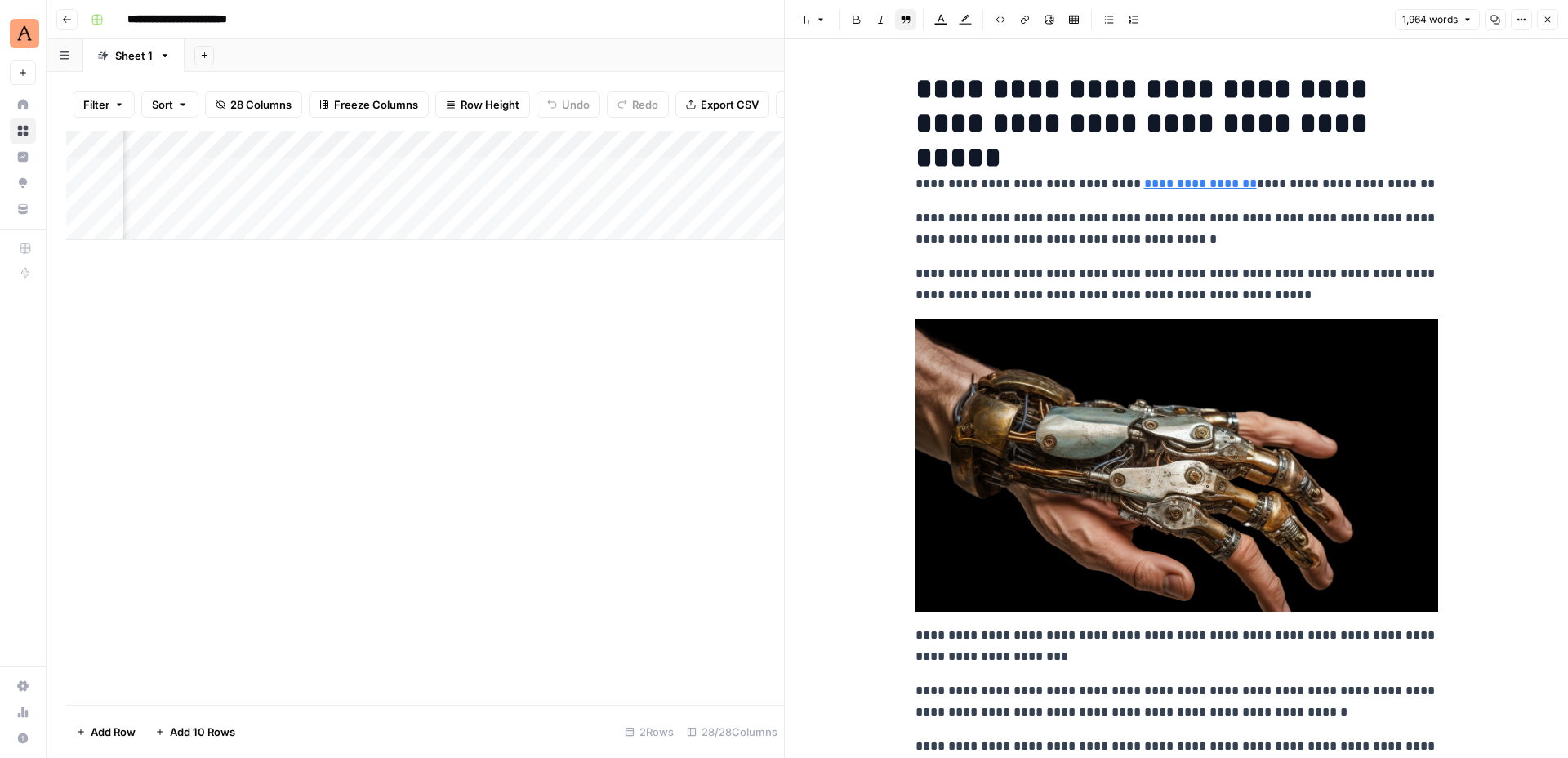
click at [1548, 11] on button "Close" at bounding box center [1548, 20] width 21 height 21
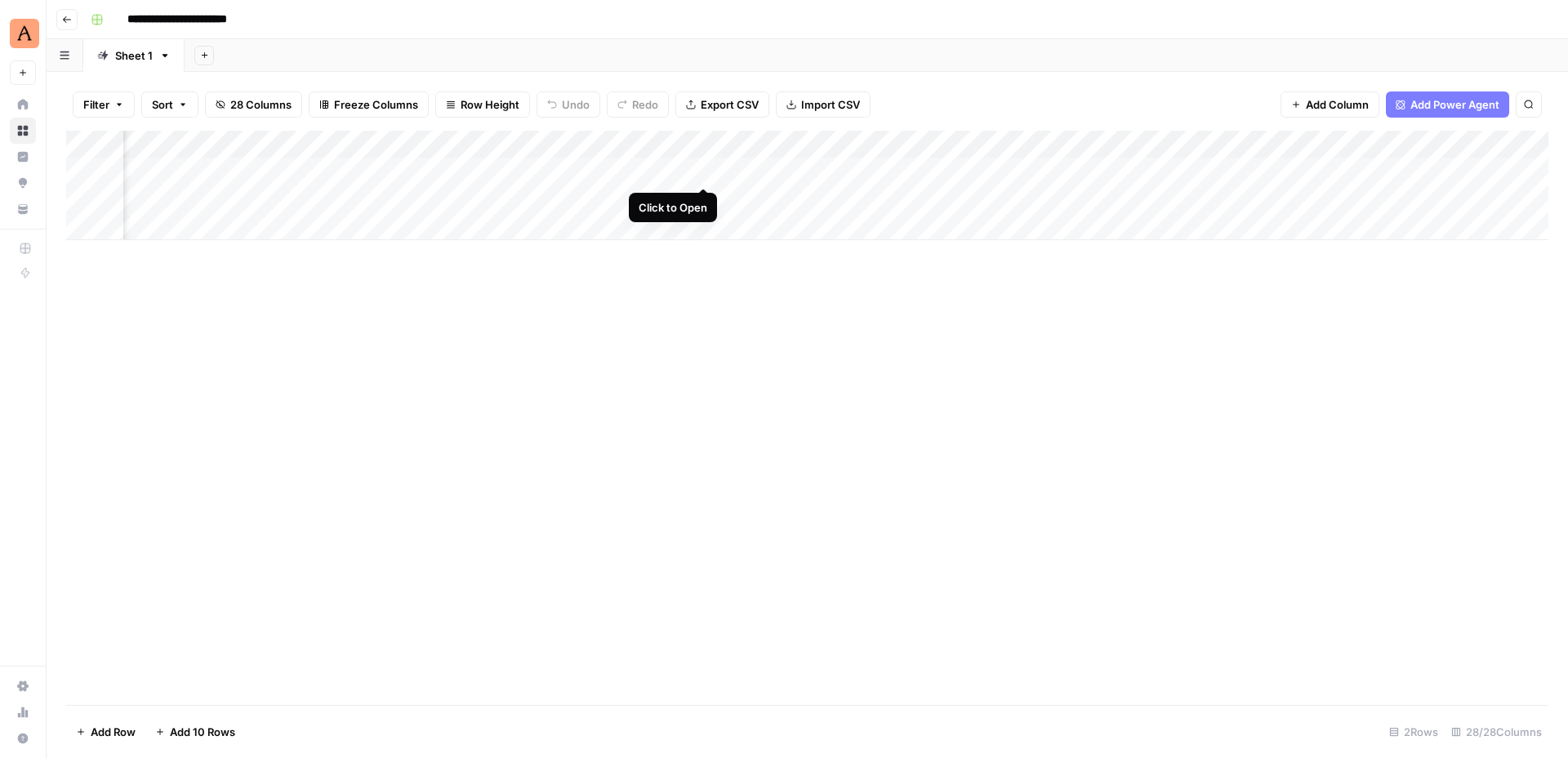
click at [708, 167] on div "Add Column" at bounding box center [807, 185] width 1482 height 110
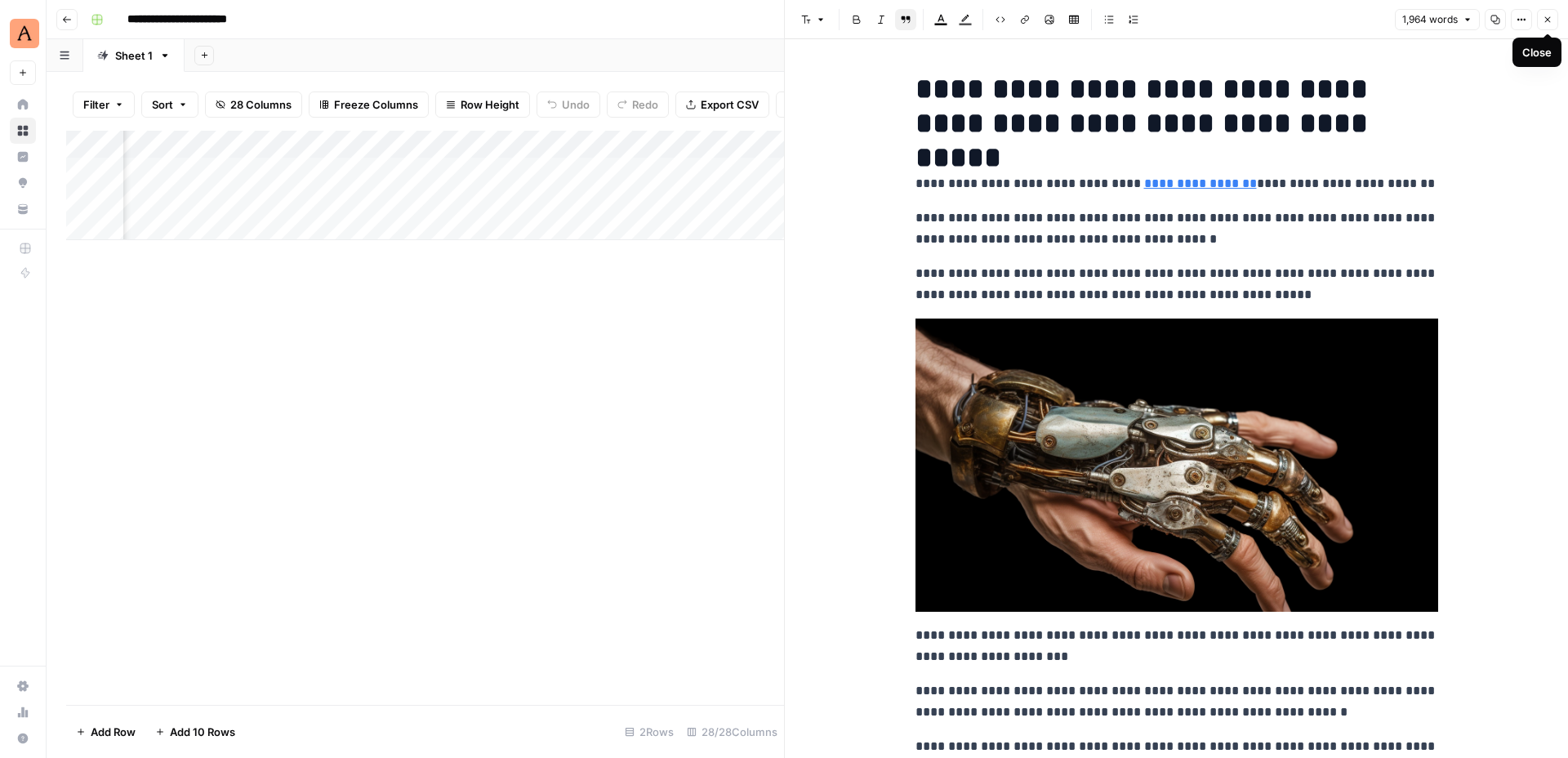
click at [1544, 17] on icon "button" at bounding box center [1548, 20] width 10 height 10
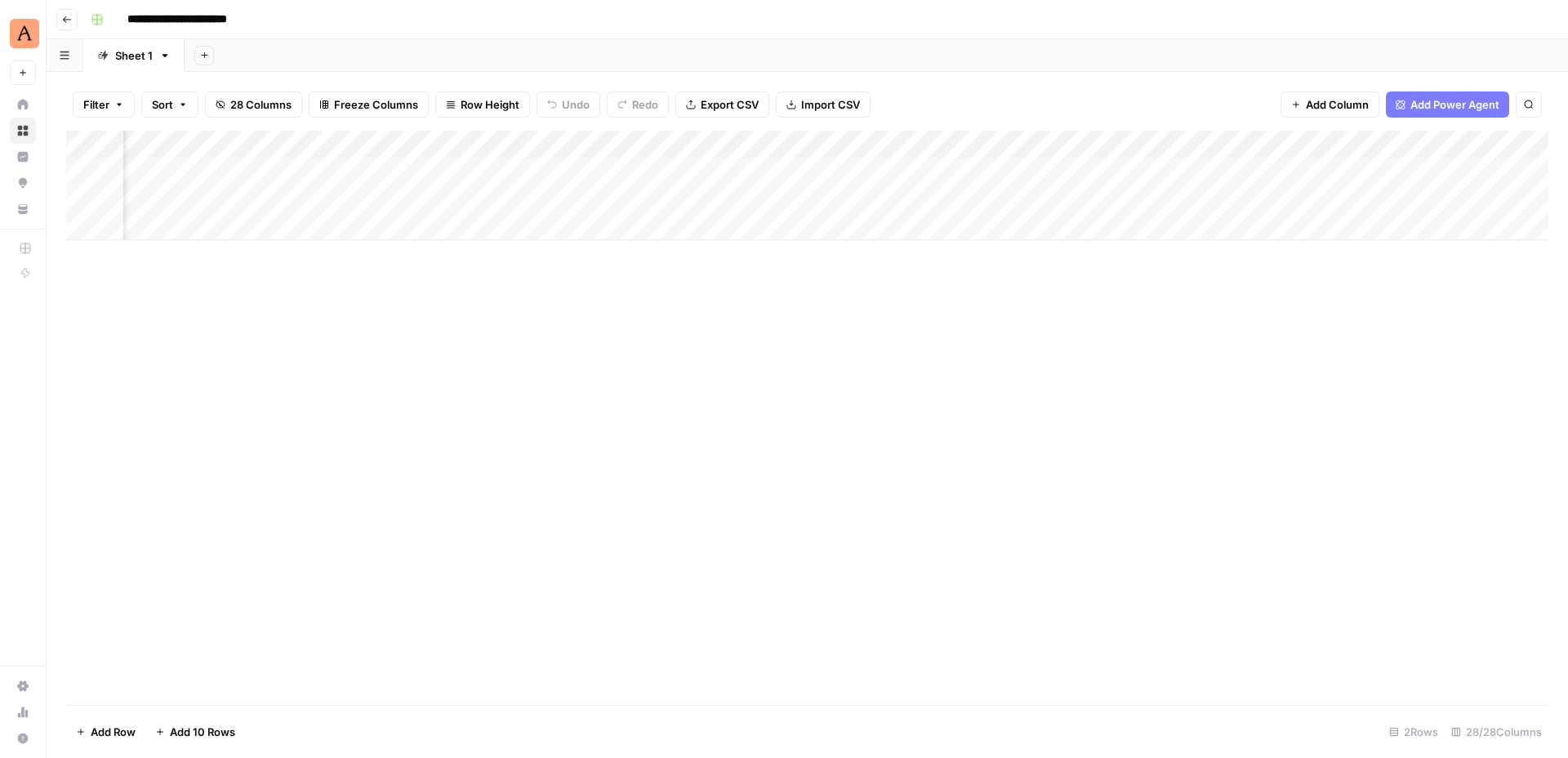
scroll to position [0, 3197]
click at [712, 172] on div "Add Column" at bounding box center [807, 185] width 1482 height 110
click at [726, 199] on div "Add Column" at bounding box center [807, 185] width 1482 height 110
